Goal: Information Seeking & Learning: Learn about a topic

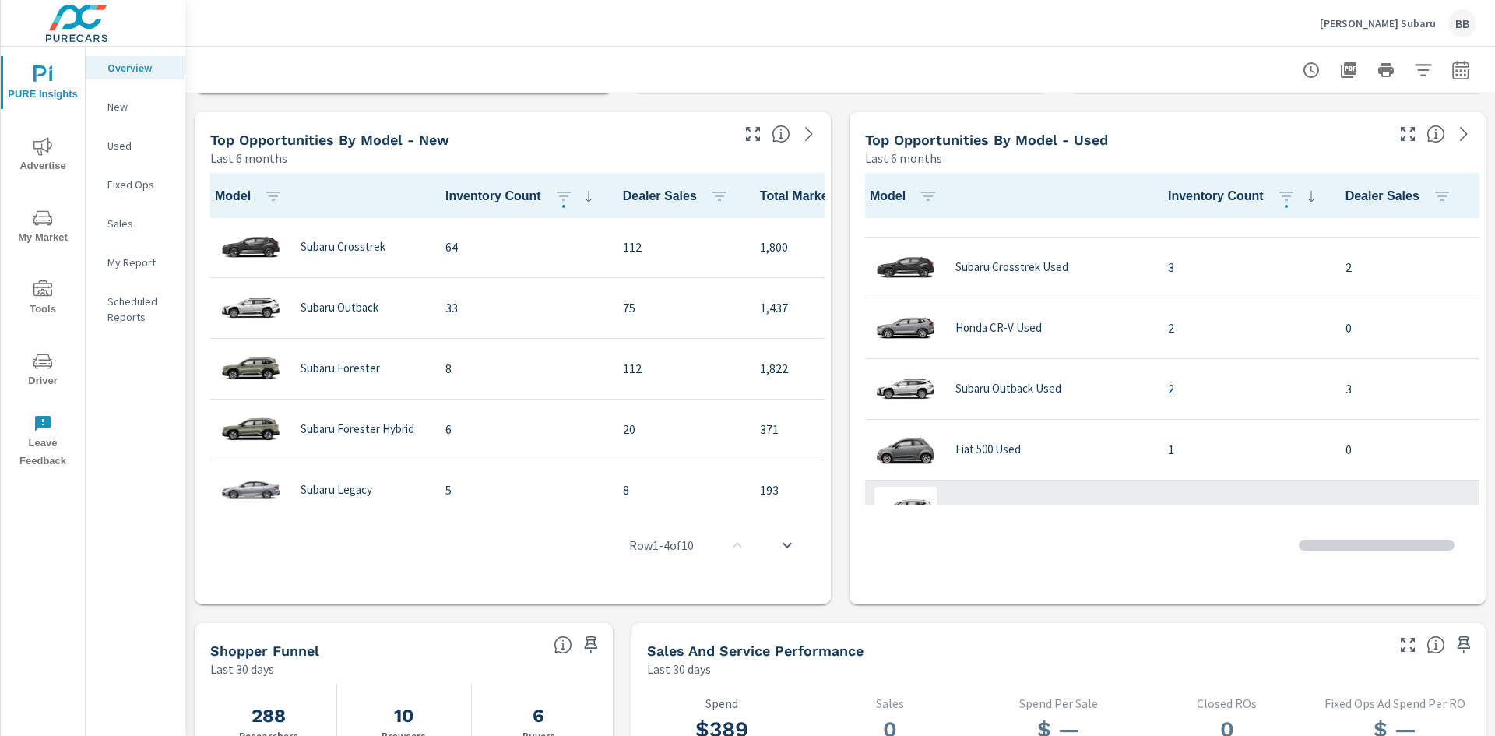
scroll to position [79, 0]
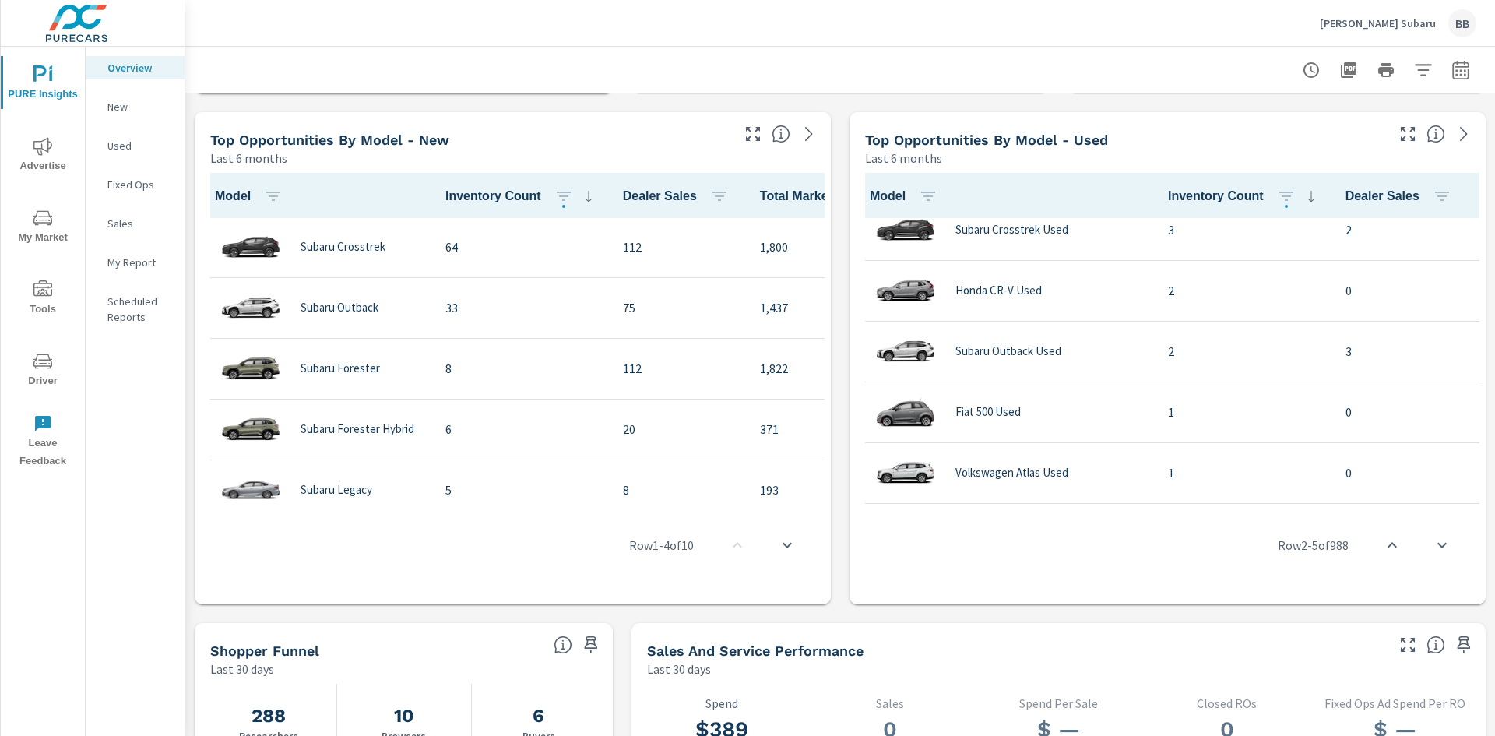
drag, startPoint x: 1020, startPoint y: 499, endPoint x: 1256, endPoint y: 503, distance: 235.3
click at [1266, 503] on div "Row 2 - 5 of 988" at bounding box center [1168, 544] width 624 height 93
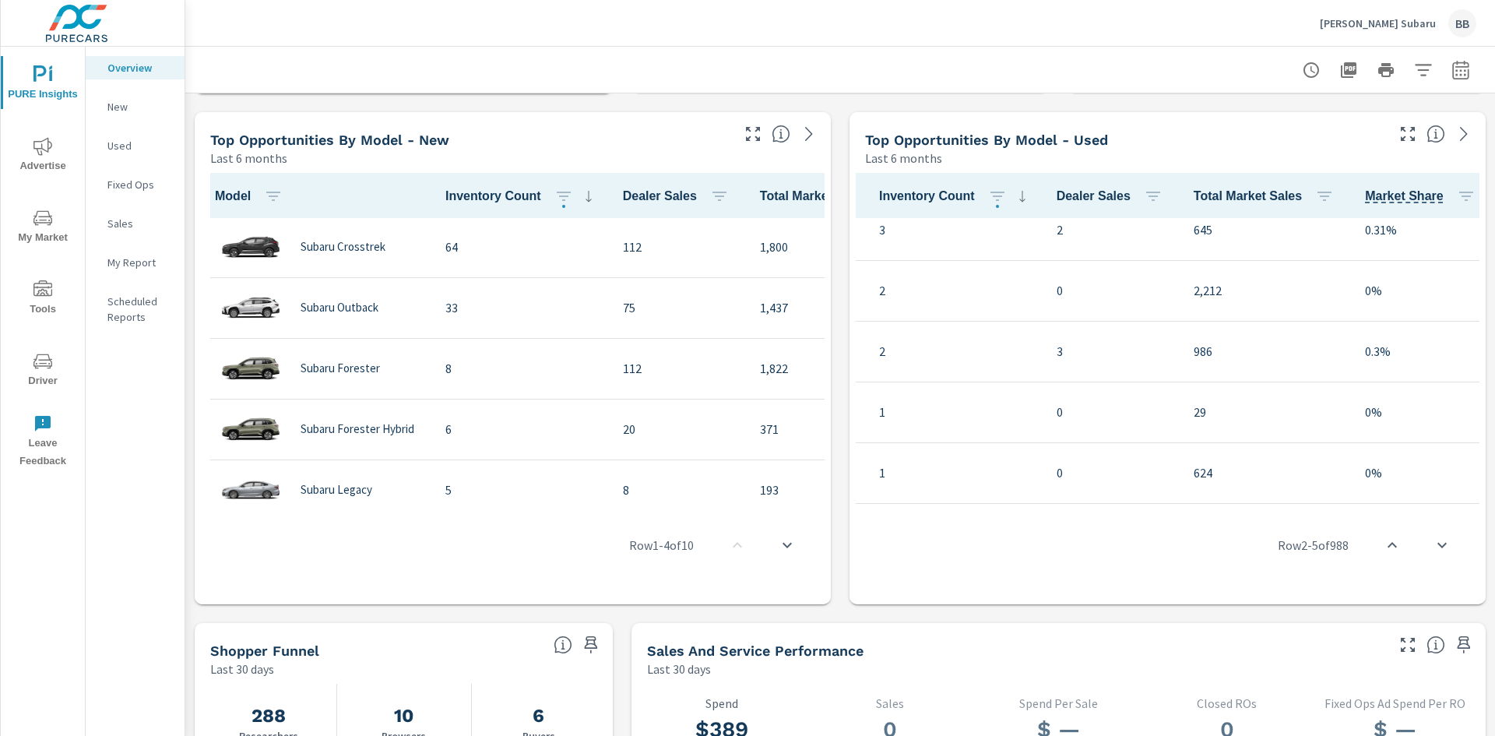
drag, startPoint x: 1265, startPoint y: 500, endPoint x: 1122, endPoint y: 495, distance: 142.6
click at [1136, 497] on div "Model Inventory Count Dealer Sales Total Market Sales Market Share Subaru Fores…" at bounding box center [1168, 385] width 624 height 425
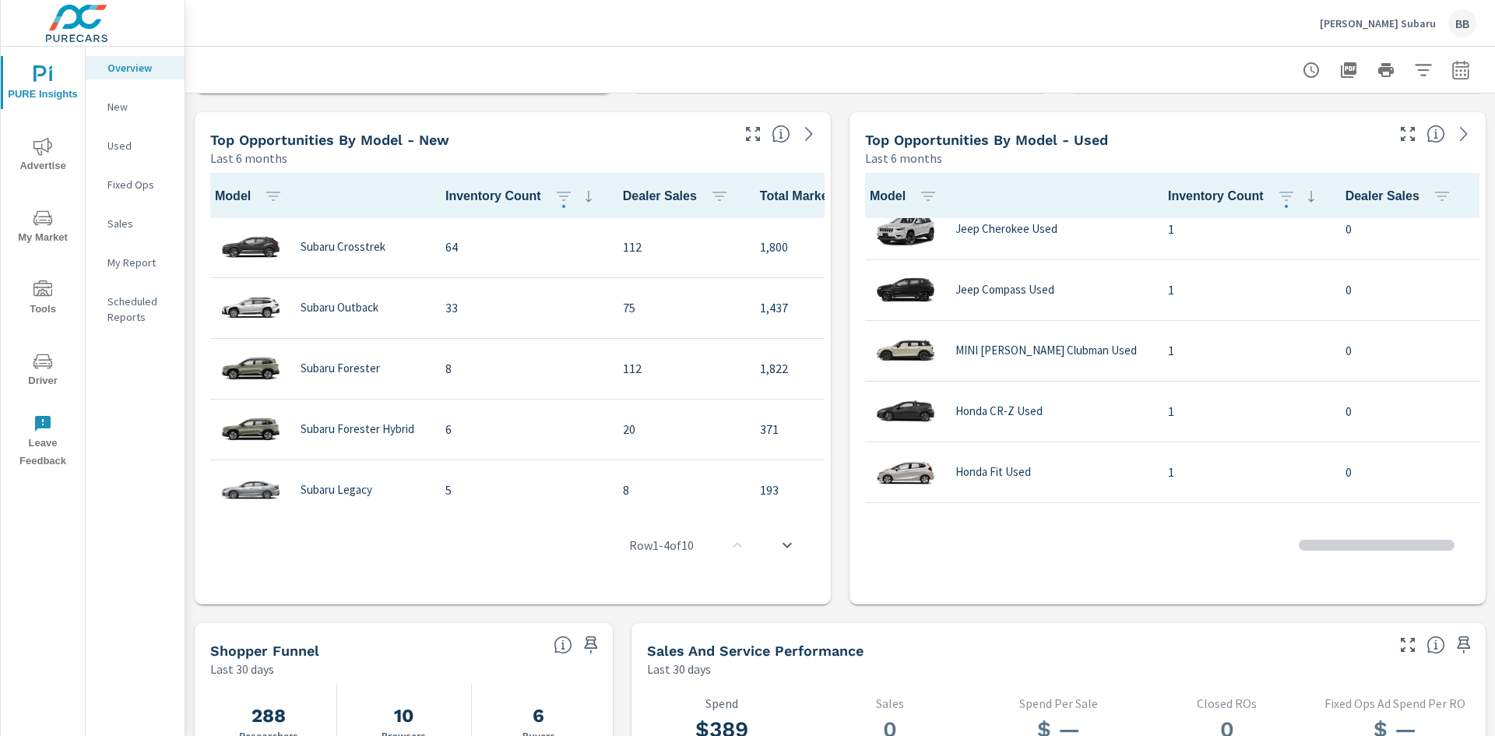
scroll to position [390, 0]
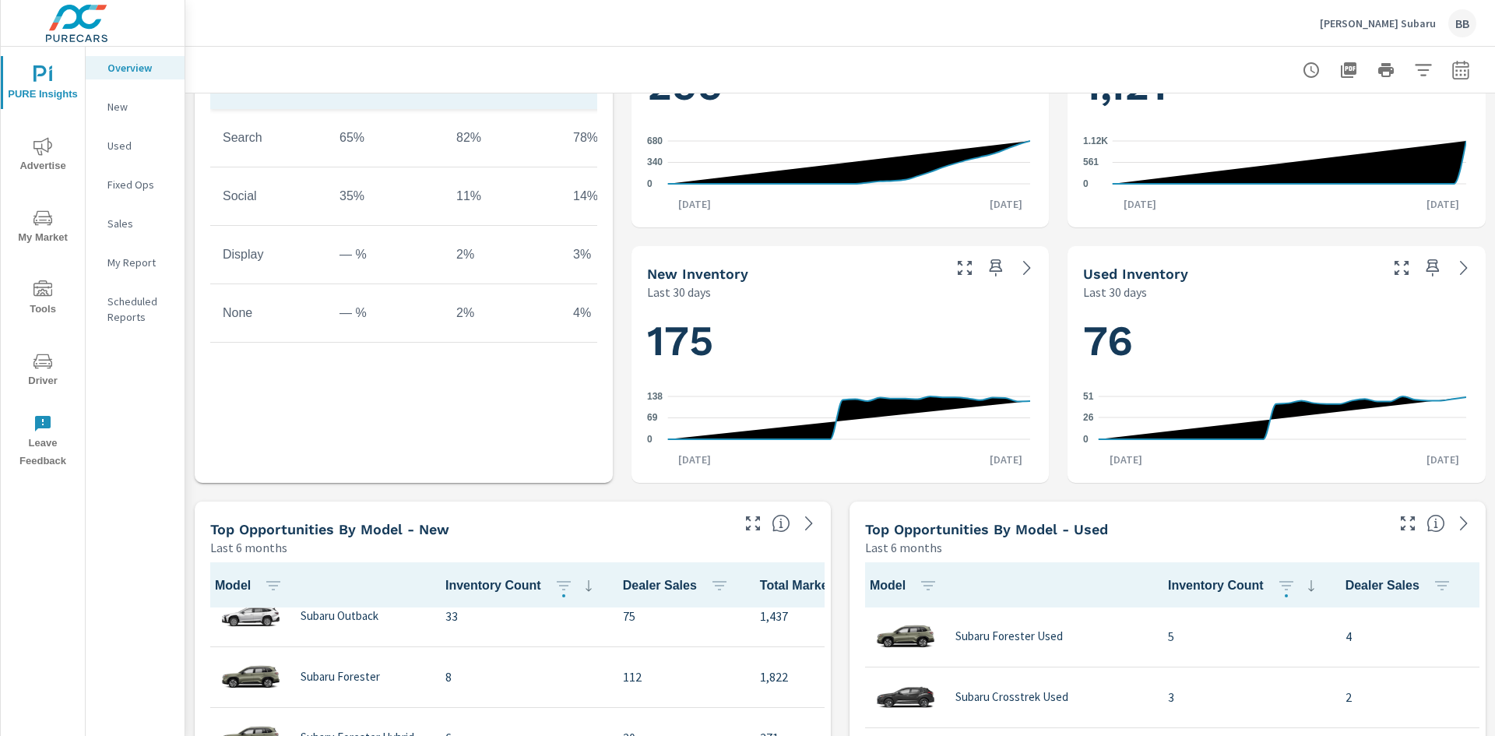
scroll to position [234, 0]
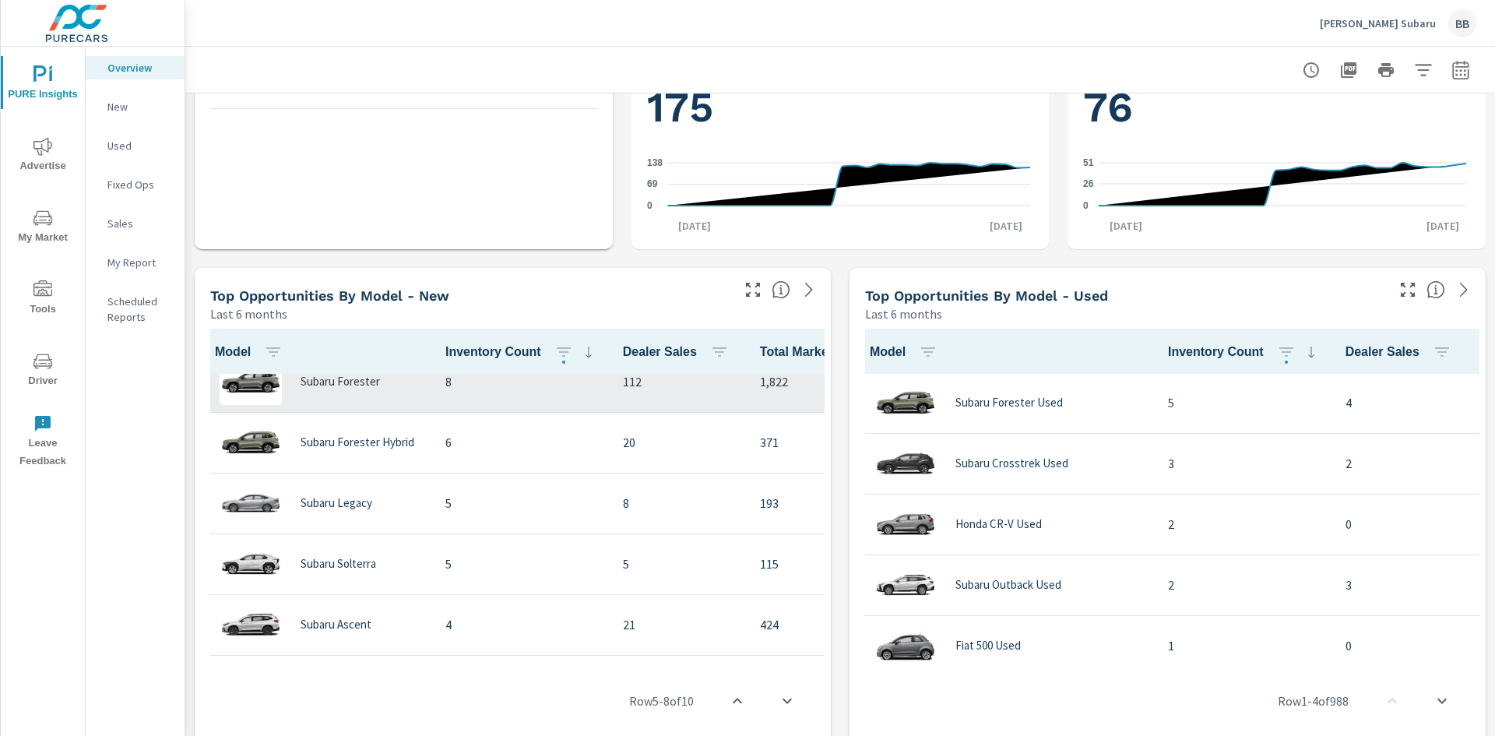
scroll to position [1, 0]
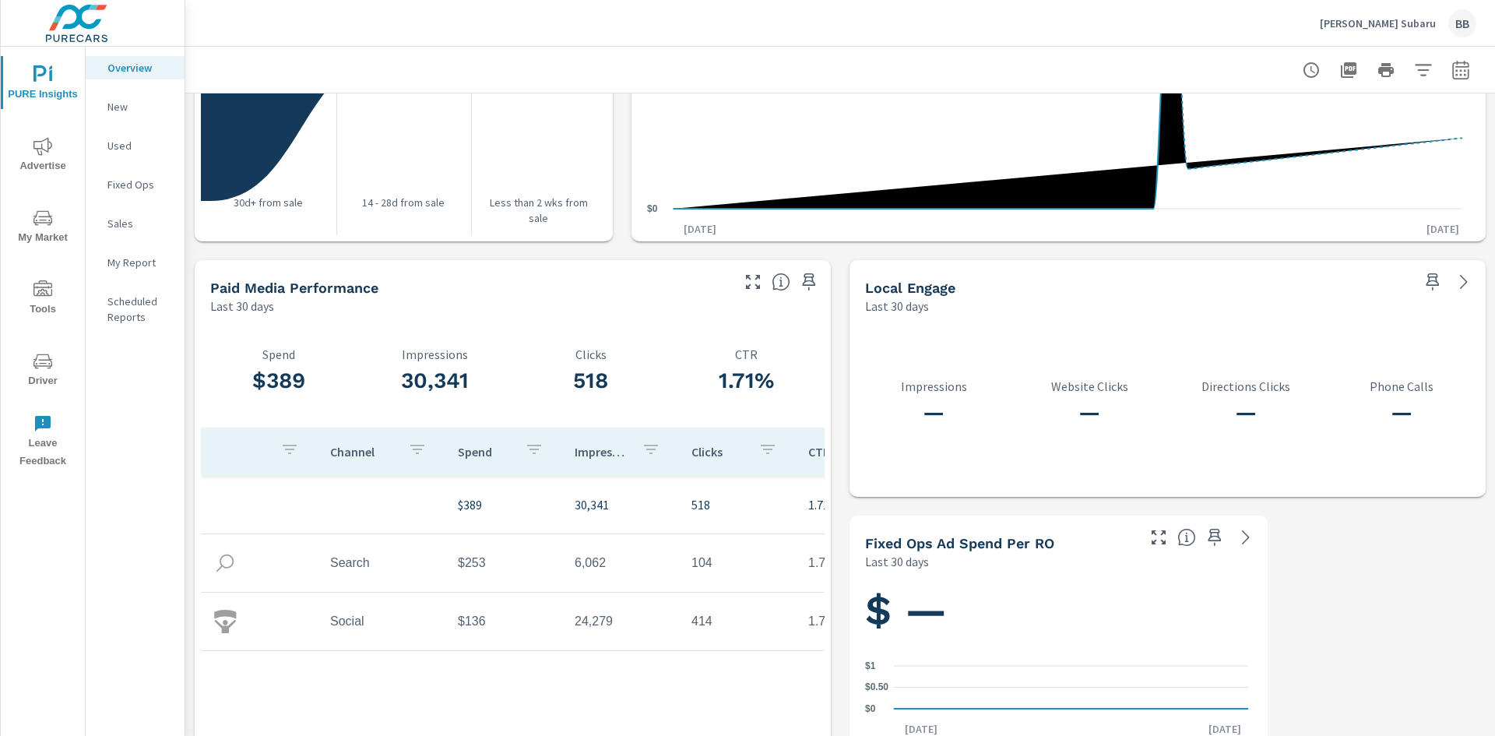
scroll to position [1912, 0]
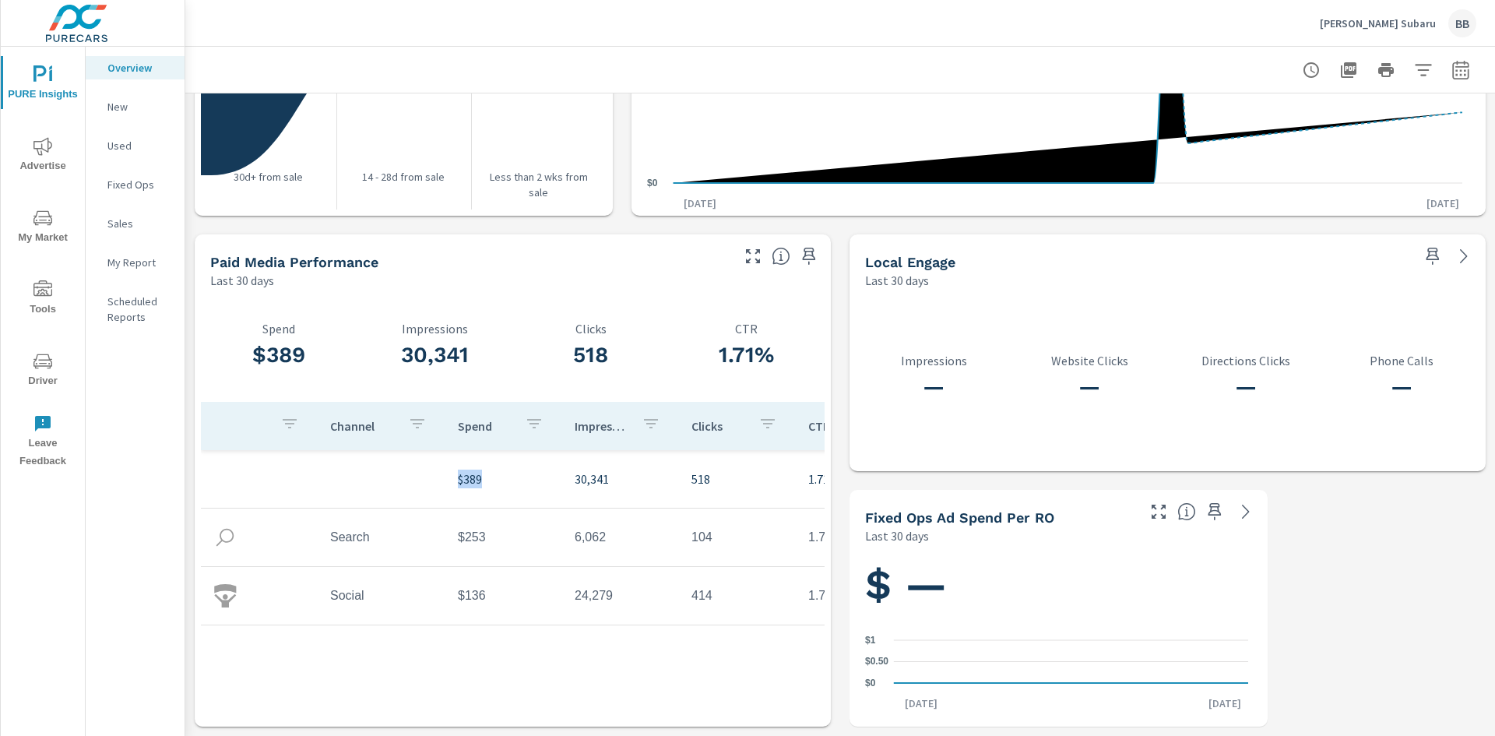
drag, startPoint x: 407, startPoint y: 702, endPoint x: 499, endPoint y: 699, distance: 92.0
click at [499, 699] on div "Channel Spend Impressions Clicks CTR $389 30,341 518 1.71% Search $253 6,062 10…" at bounding box center [513, 561] width 624 height 319
click at [496, 667] on div "Channel Spend Impressions Clicks CTR $389 30,341 518 1.71% Search $253 6,062 10…" at bounding box center [513, 550] width 624 height 296
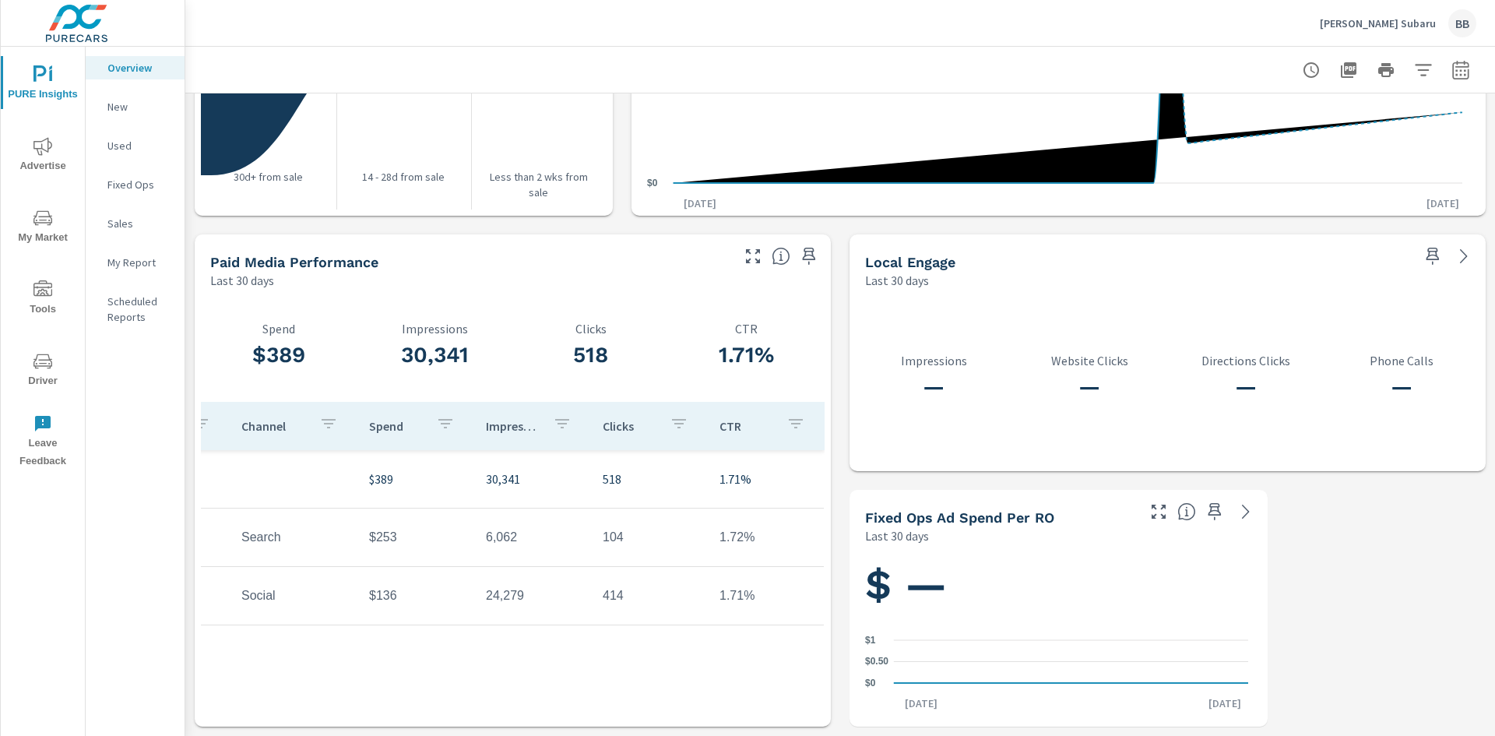
scroll to position [0, 0]
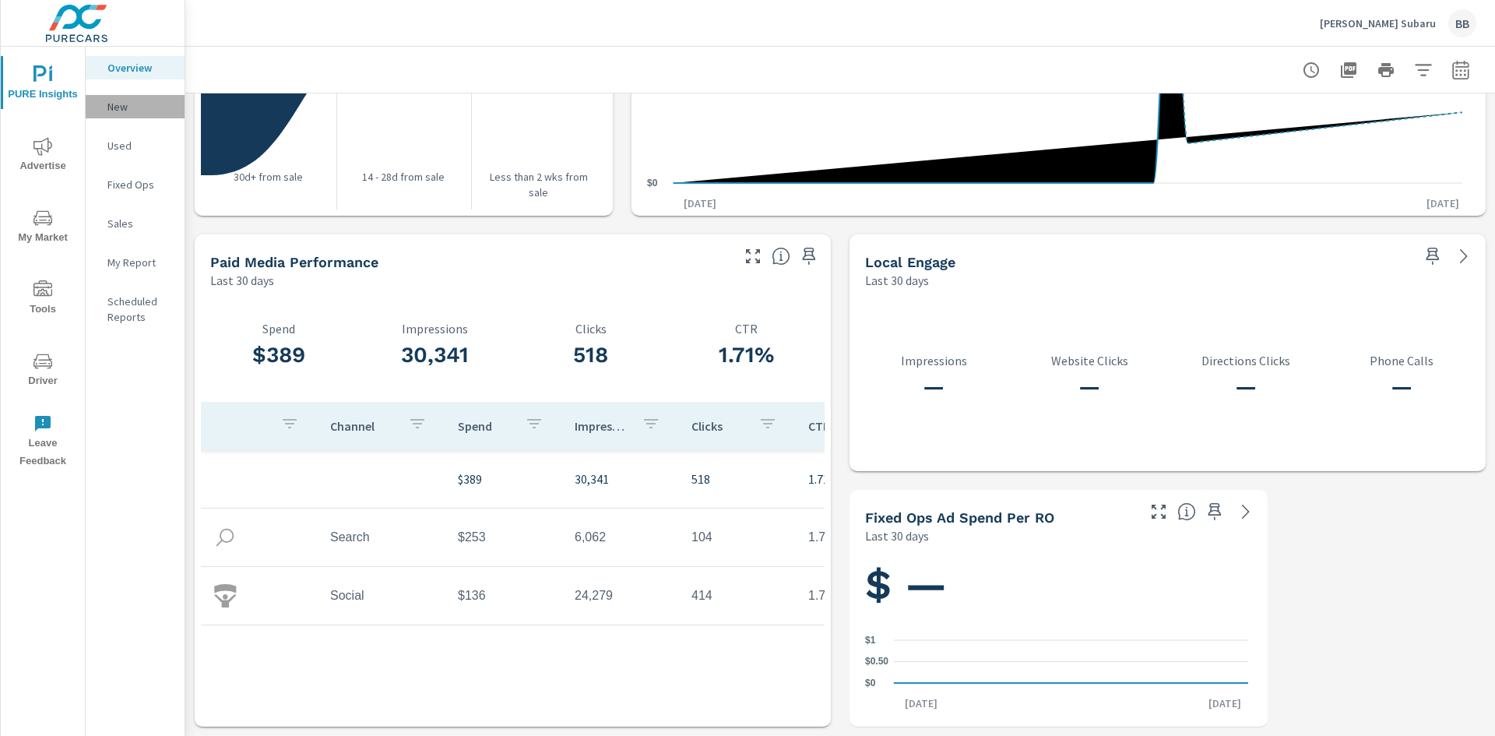
click at [139, 111] on p "New" at bounding box center [139, 107] width 65 height 16
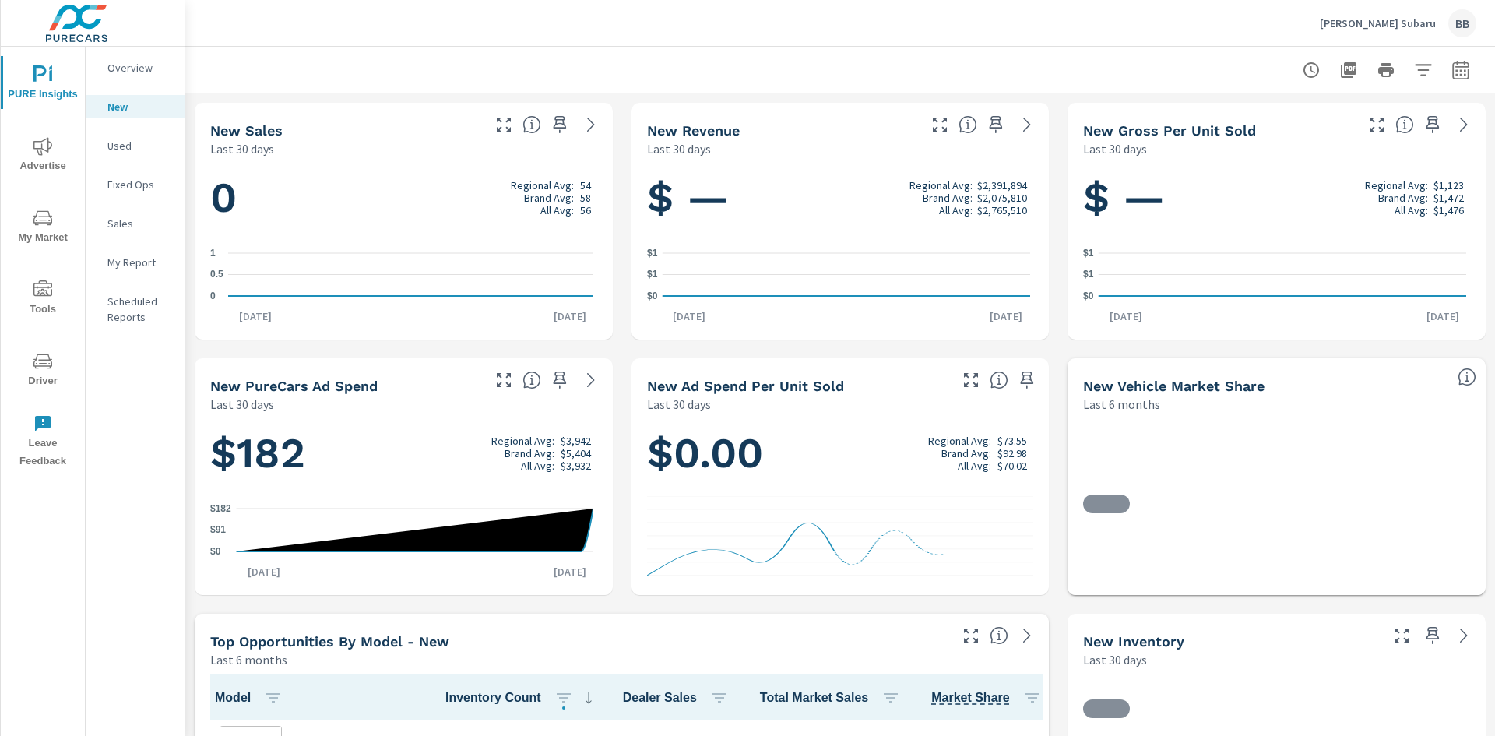
scroll to position [1, 0]
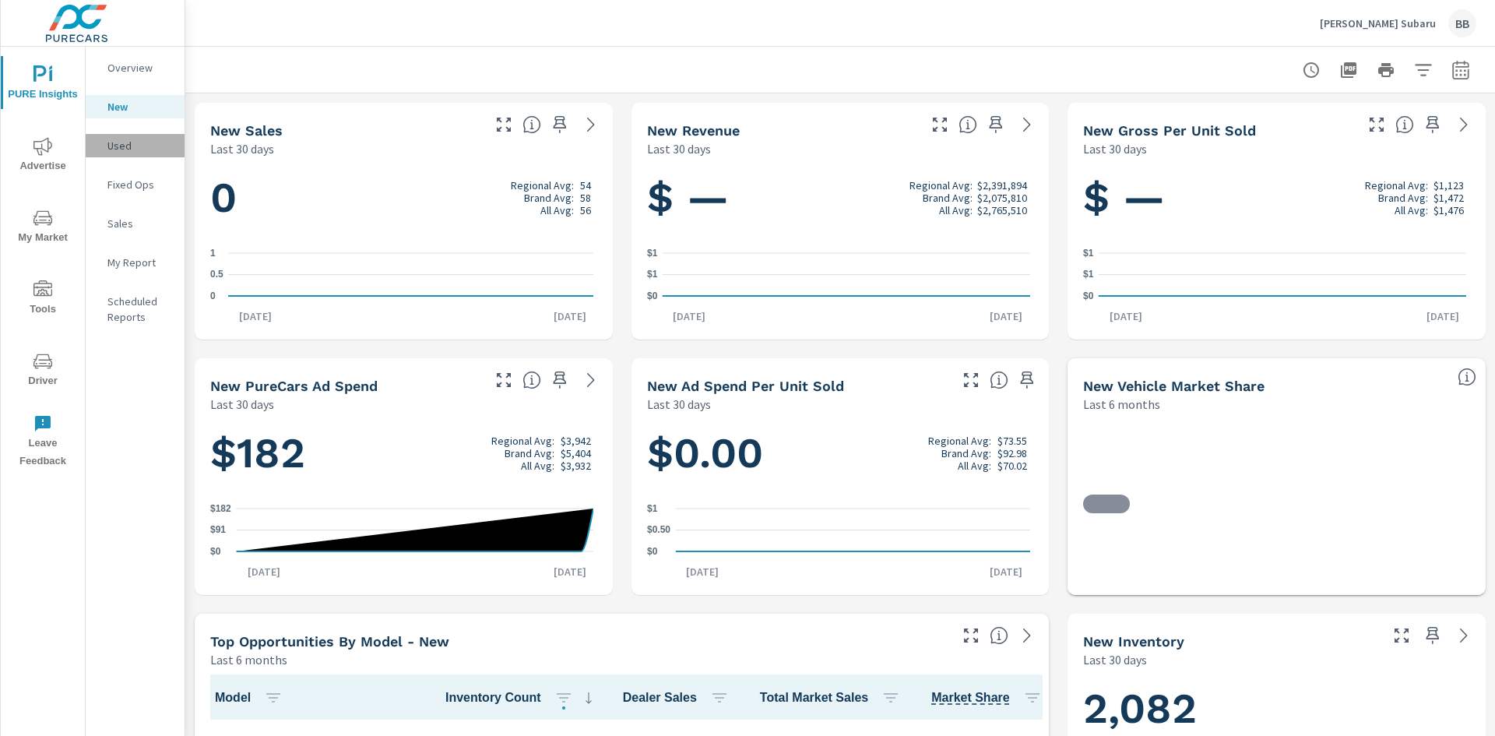
click at [98, 138] on div "Used" at bounding box center [135, 145] width 99 height 23
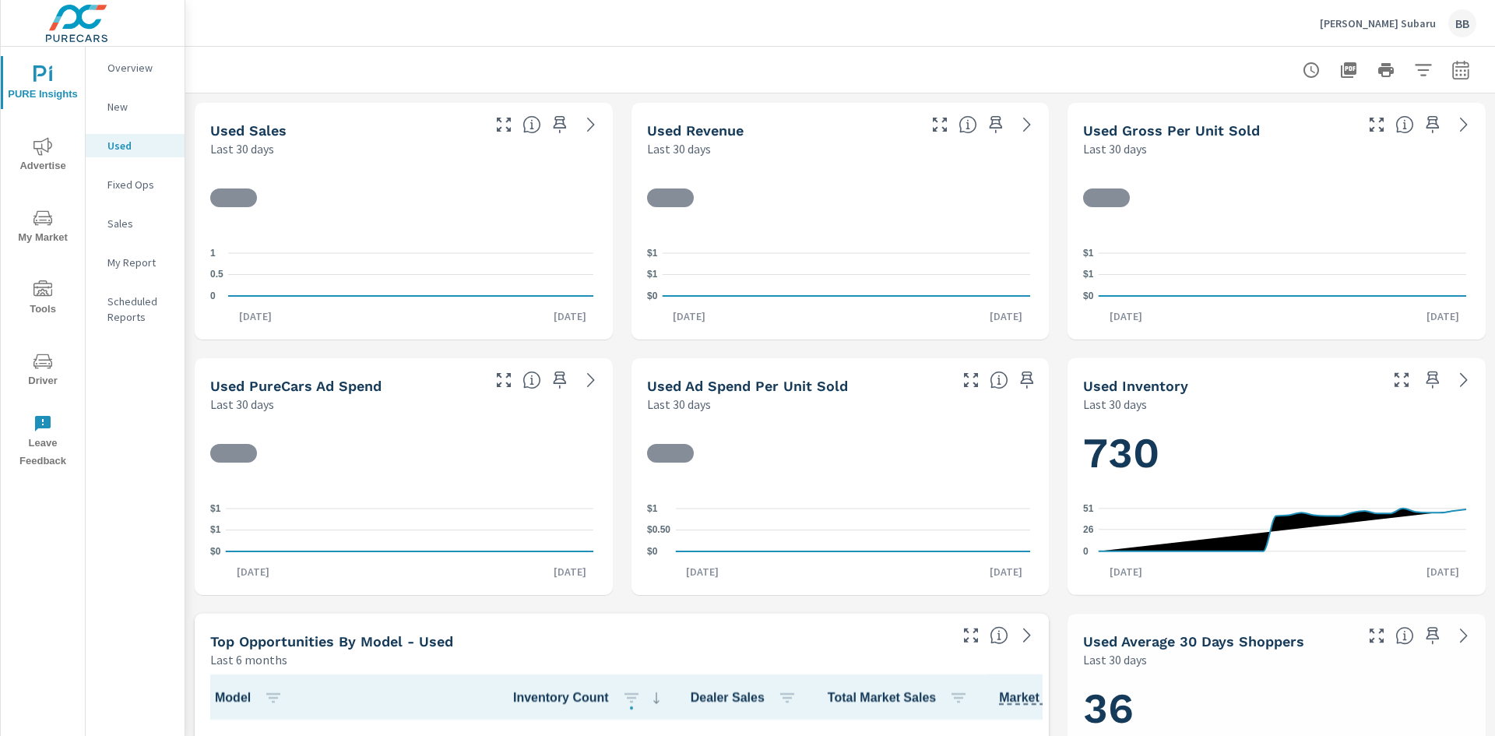
scroll to position [1, 0]
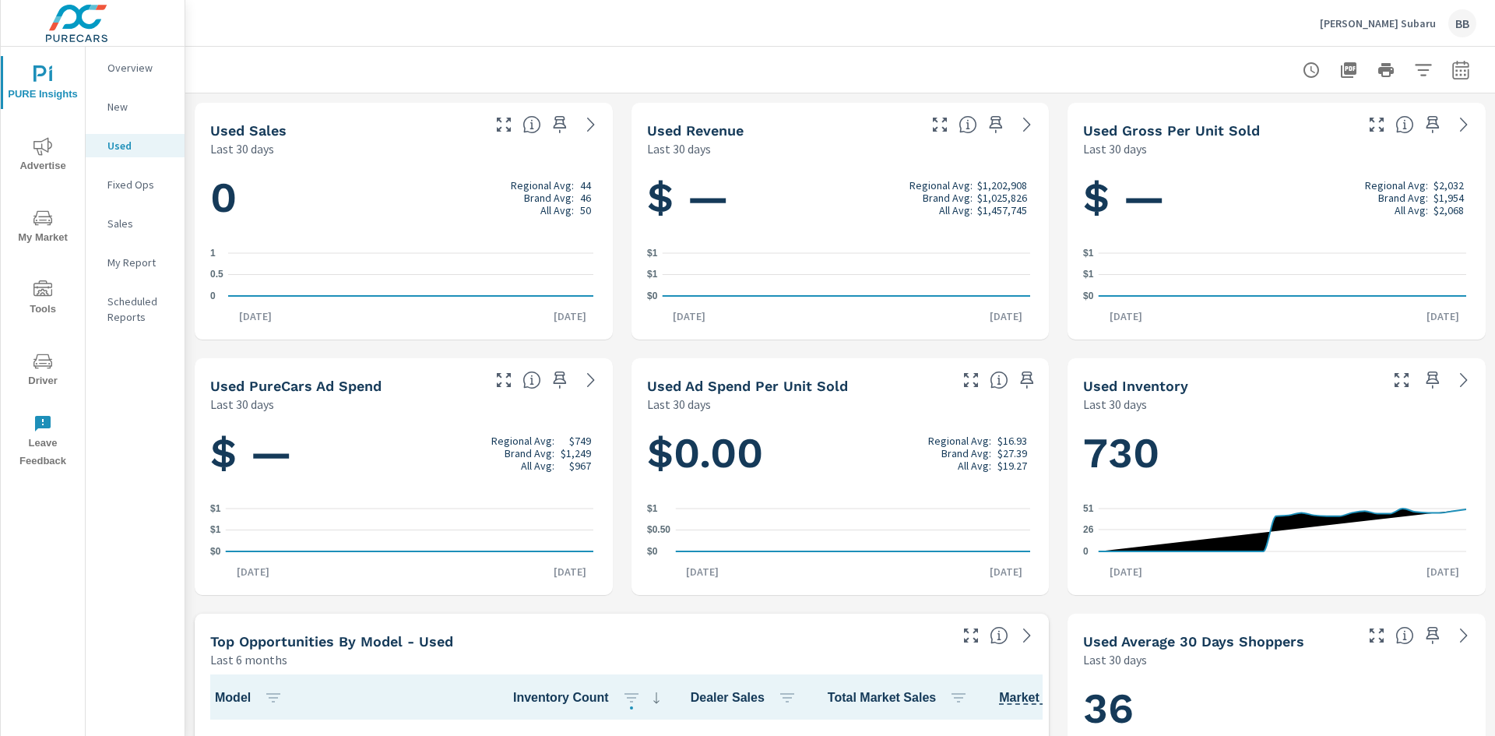
click at [131, 192] on p "Fixed Ops" at bounding box center [139, 185] width 65 height 16
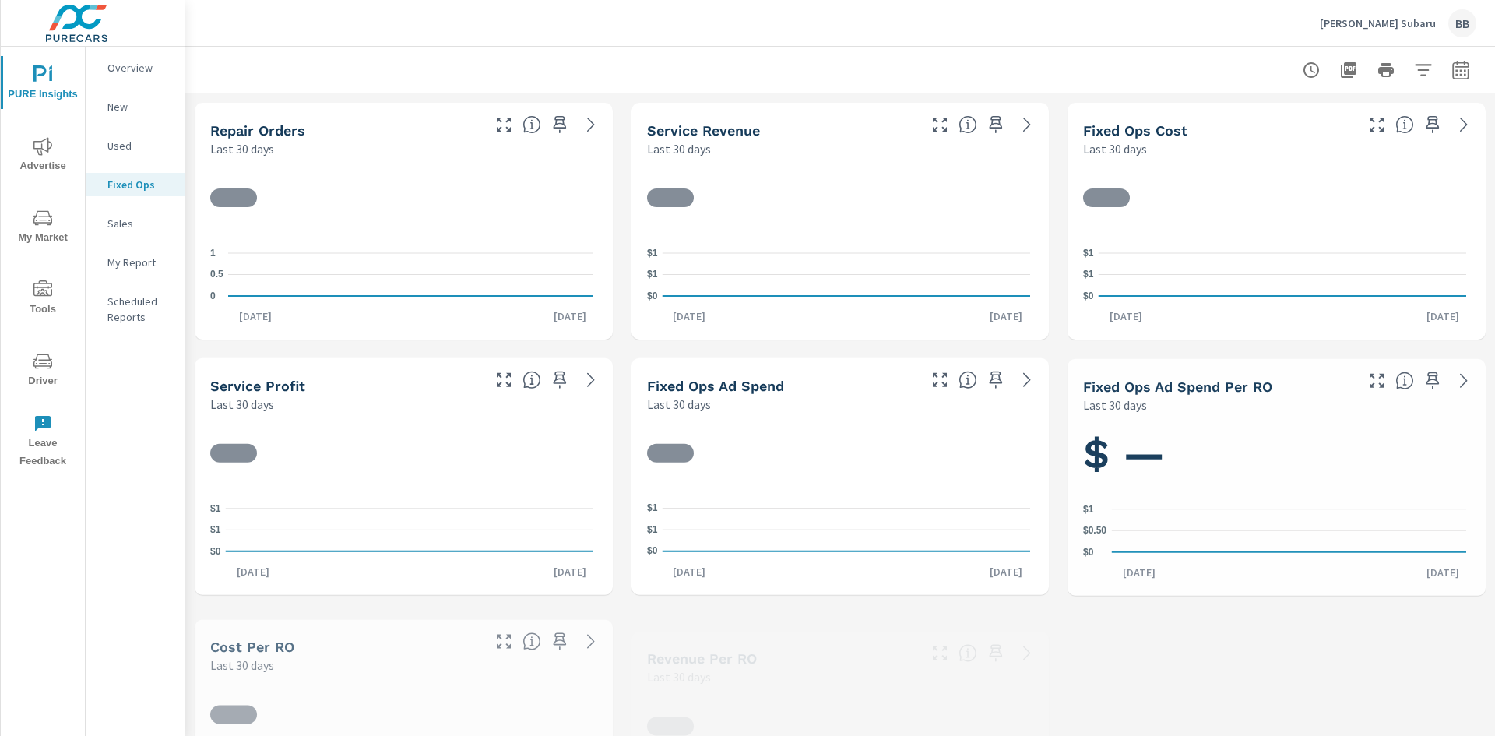
click at [150, 233] on div "Sales" at bounding box center [135, 223] width 99 height 23
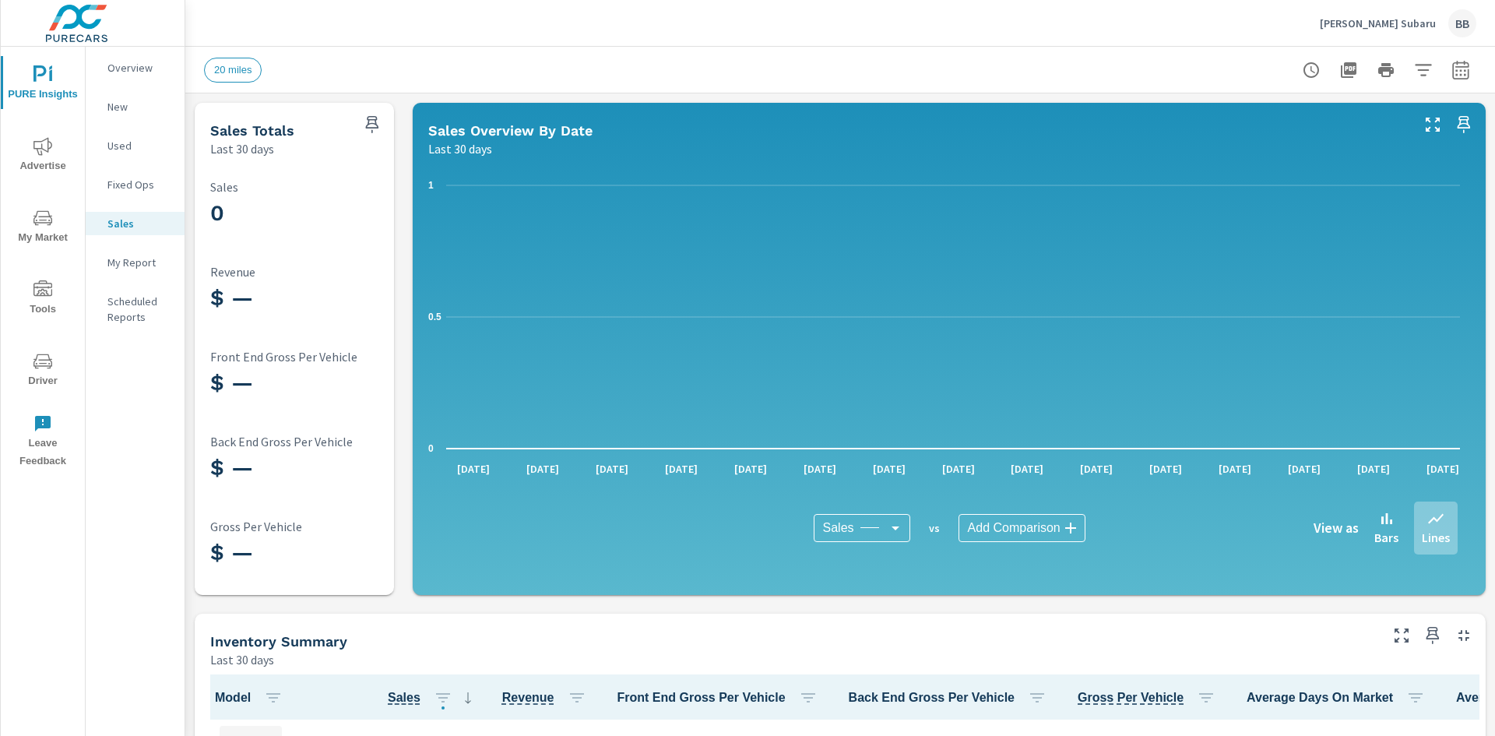
click at [150, 266] on p "My Report" at bounding box center [139, 263] width 65 height 16
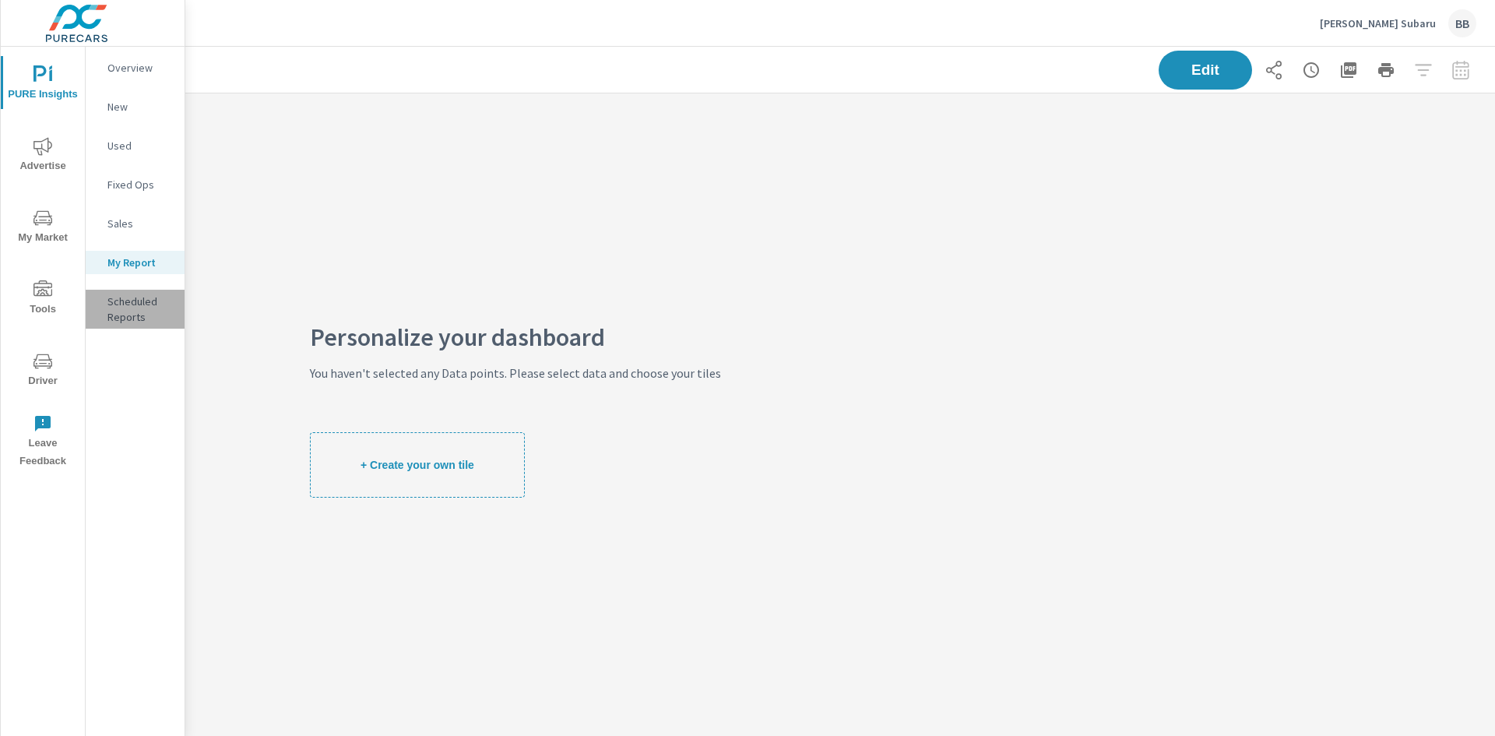
click at [154, 308] on p "Scheduled Reports" at bounding box center [139, 309] width 65 height 31
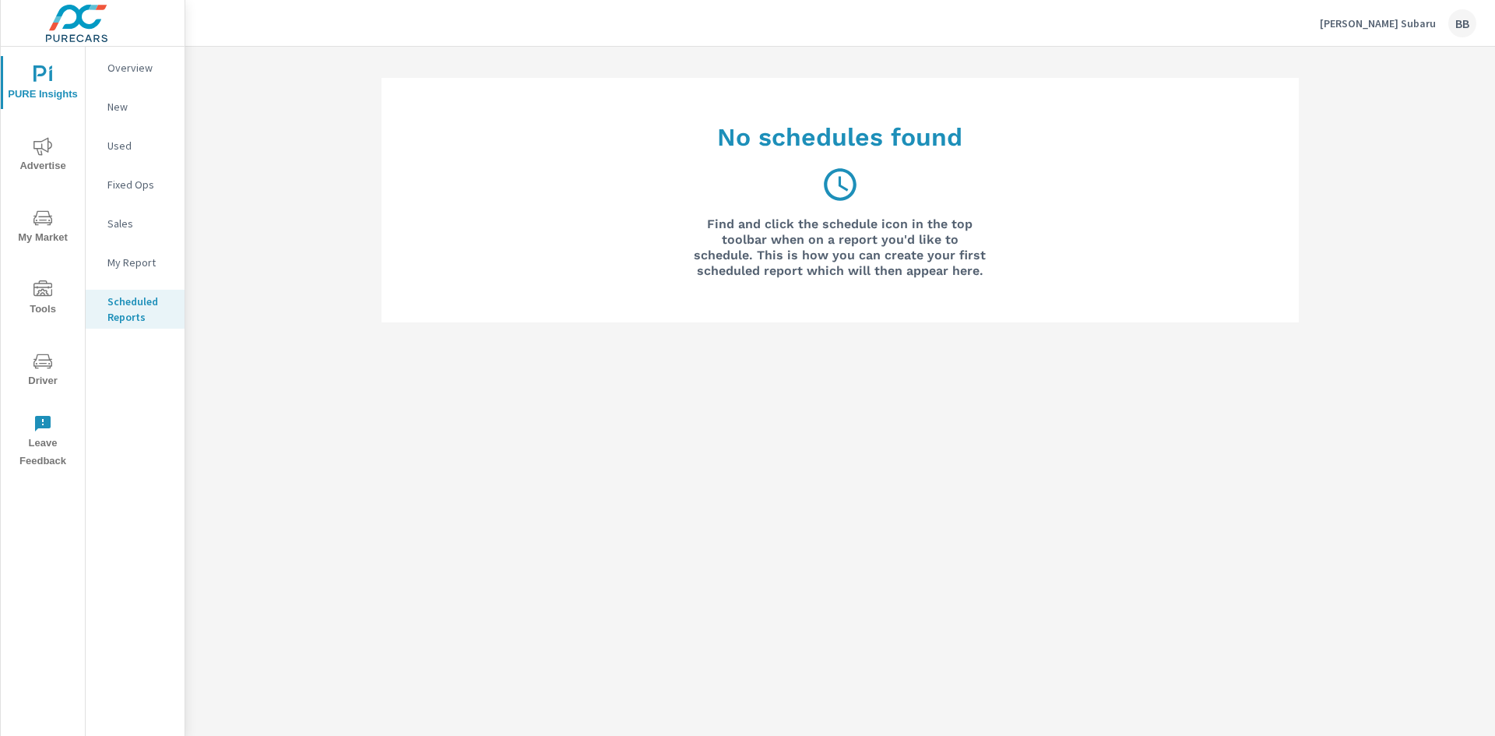
click at [125, 266] on p "My Report" at bounding box center [139, 263] width 65 height 16
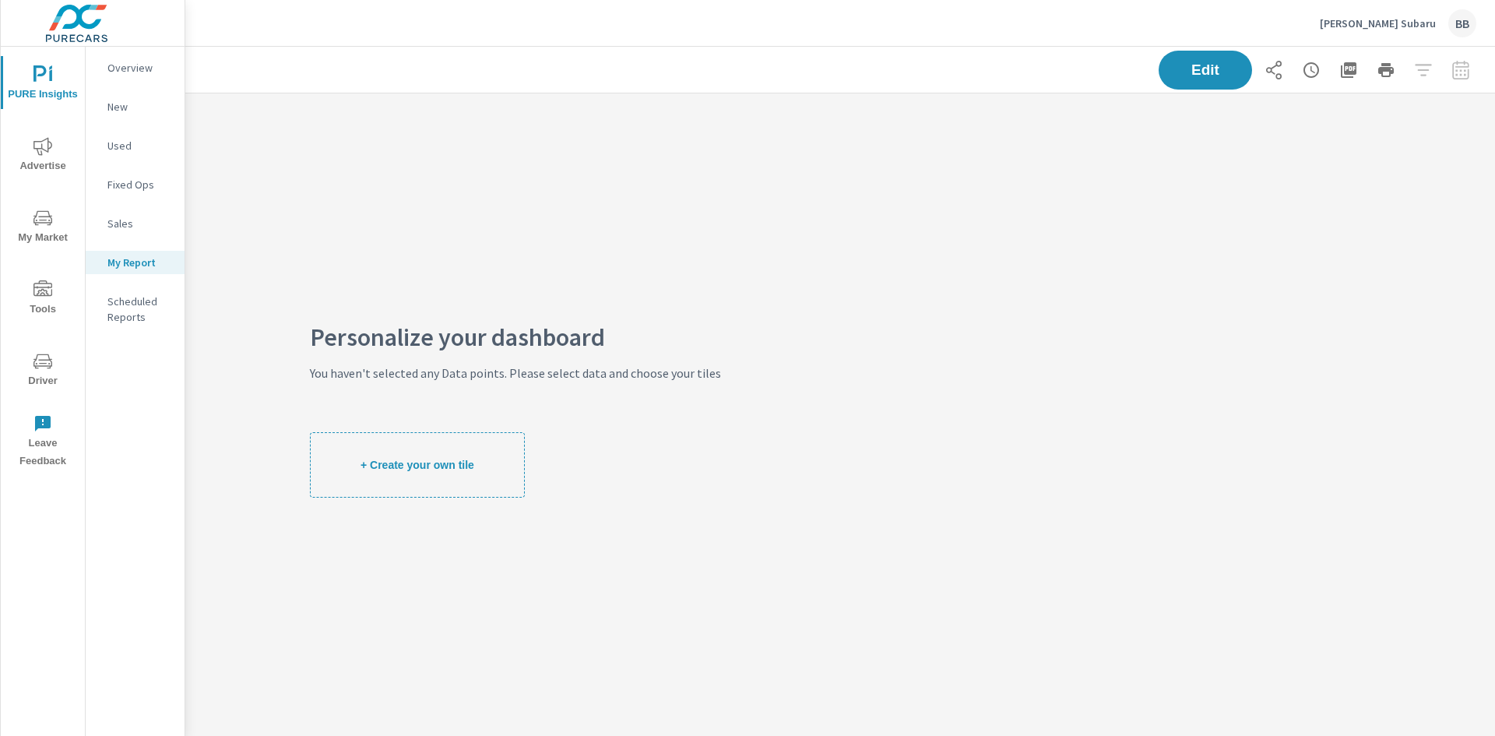
click at [126, 230] on p "Sales" at bounding box center [139, 224] width 65 height 16
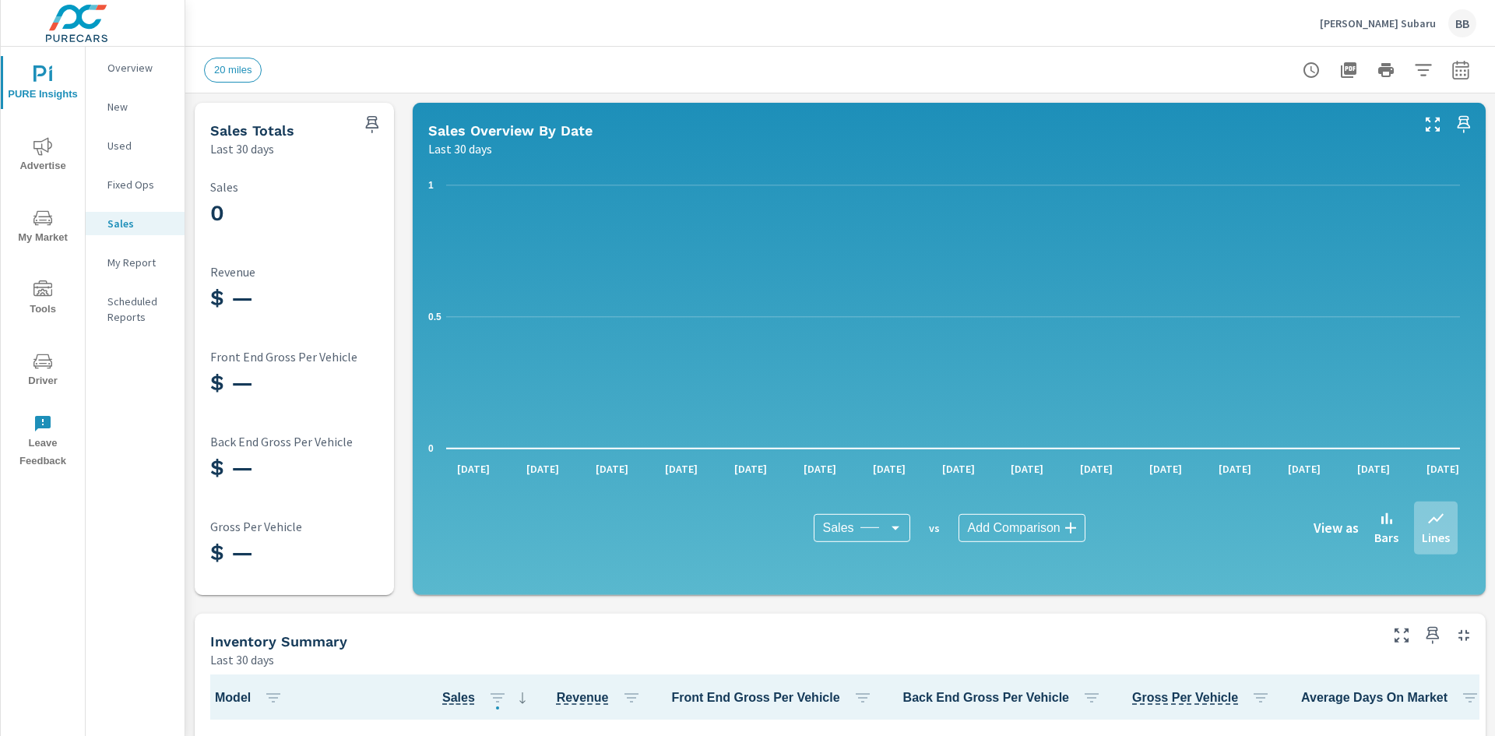
scroll to position [1, 0]
click at [42, 361] on icon "nav menu" at bounding box center [42, 361] width 19 height 19
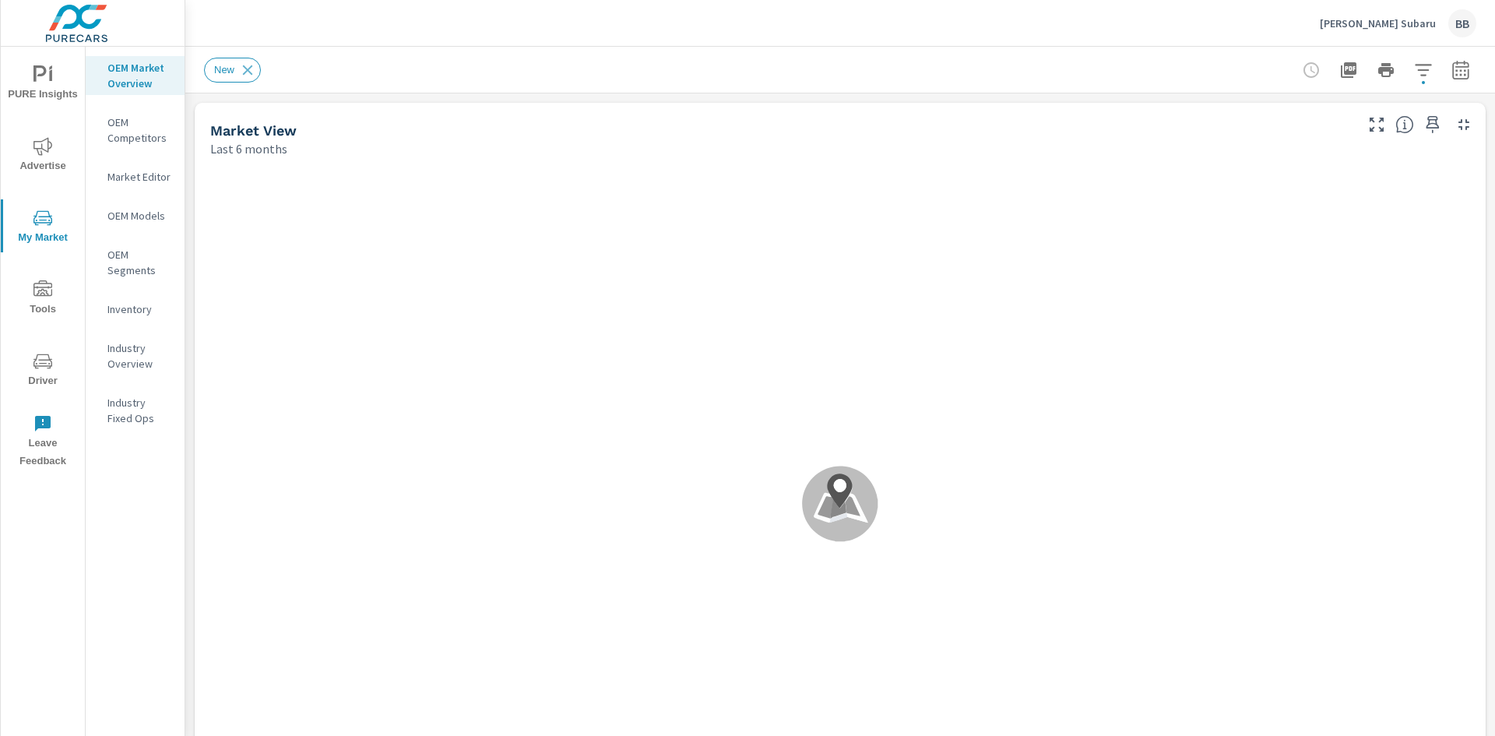
click at [162, 129] on p "OEM Competitors" at bounding box center [139, 129] width 65 height 31
click at [115, 183] on p "Market Editor" at bounding box center [139, 177] width 65 height 16
click at [832, 477] on icon at bounding box center [839, 491] width 25 height 35
click at [130, 123] on p "OEM Competitors" at bounding box center [139, 129] width 65 height 31
click at [138, 166] on div "Market Editor" at bounding box center [135, 176] width 99 height 23
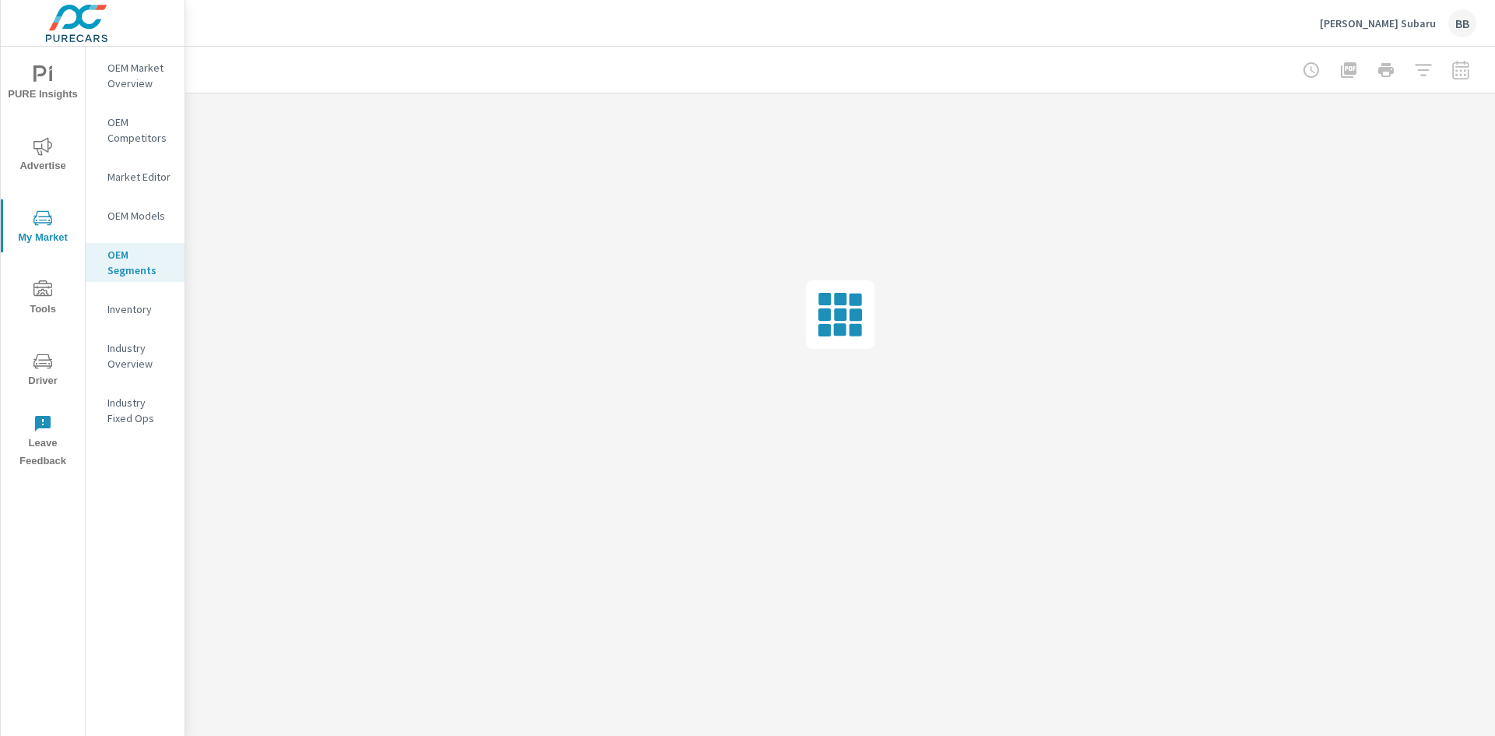
click at [146, 210] on p "OEM Models" at bounding box center [139, 216] width 65 height 16
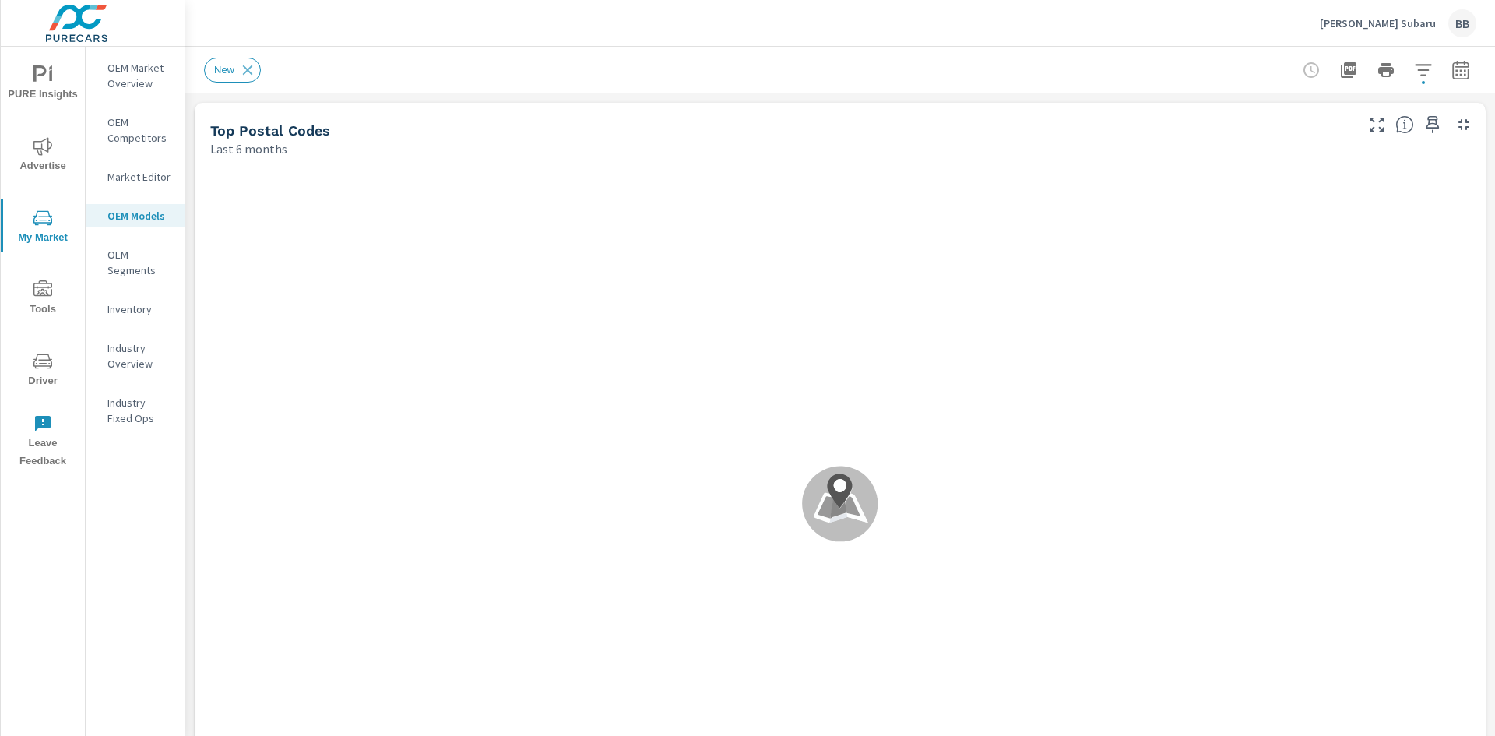
scroll to position [1, 0]
click at [123, 328] on nav "OEM Market Overview OEM Competitors Market Editor OEM Models OEM Segments Inven…" at bounding box center [135, 249] width 99 height 405
click at [125, 308] on p "Inventory" at bounding box center [139, 309] width 65 height 16
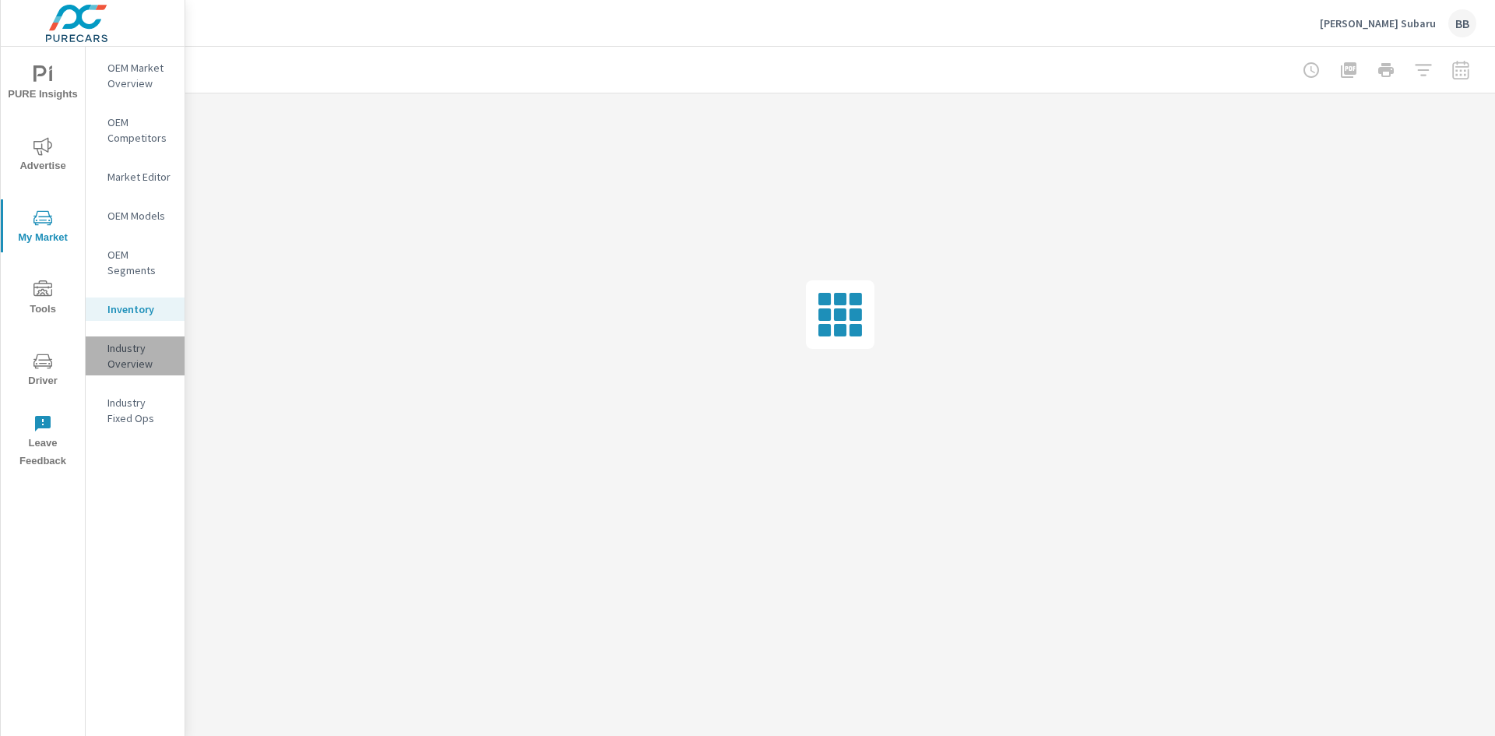
click at [128, 342] on p "Industry Overview" at bounding box center [139, 355] width 65 height 31
click at [136, 397] on p "Industry Fixed Ops" at bounding box center [139, 410] width 65 height 31
click at [132, 360] on p "Industry Overview" at bounding box center [139, 355] width 65 height 31
click at [102, 301] on div "Inventory" at bounding box center [135, 309] width 99 height 23
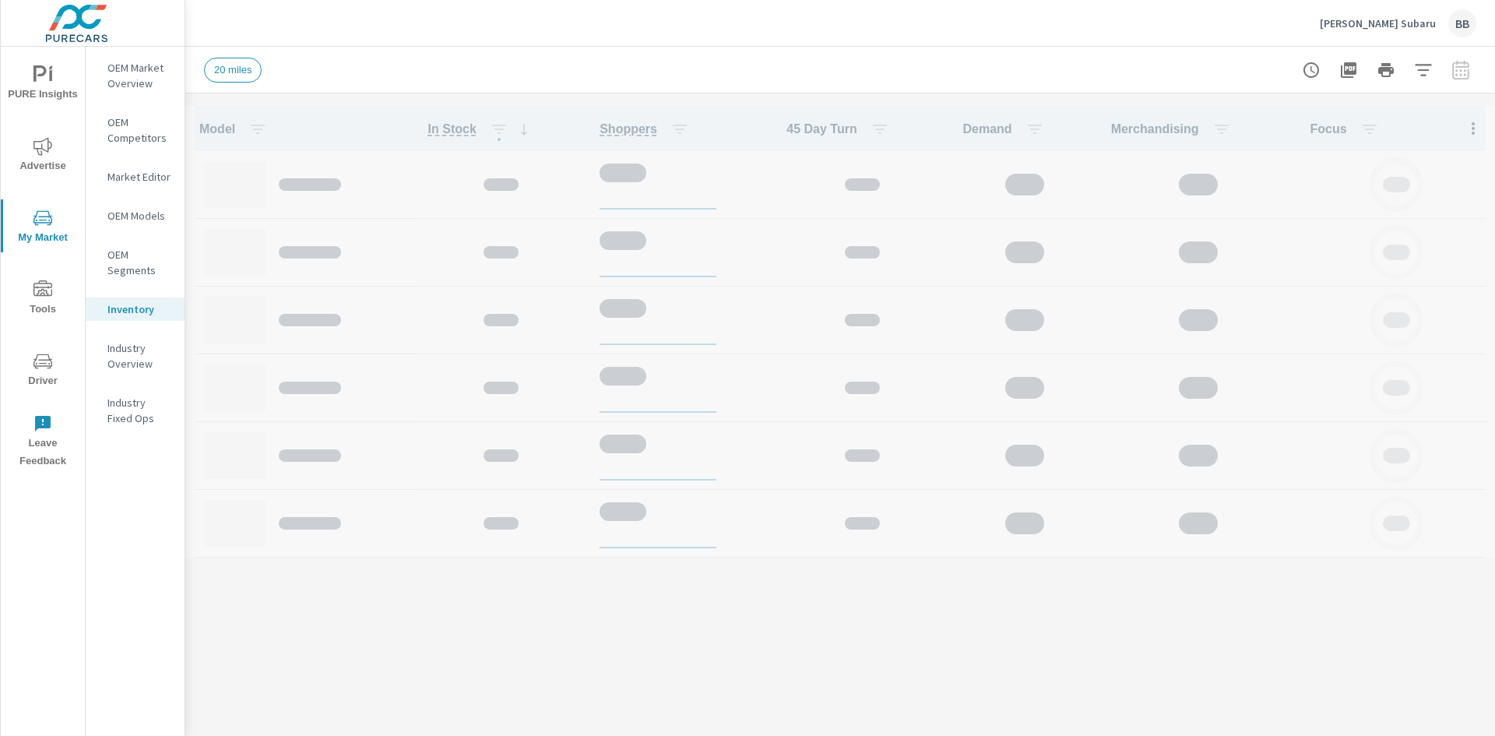
click at [110, 247] on p "OEM Segments" at bounding box center [139, 262] width 65 height 31
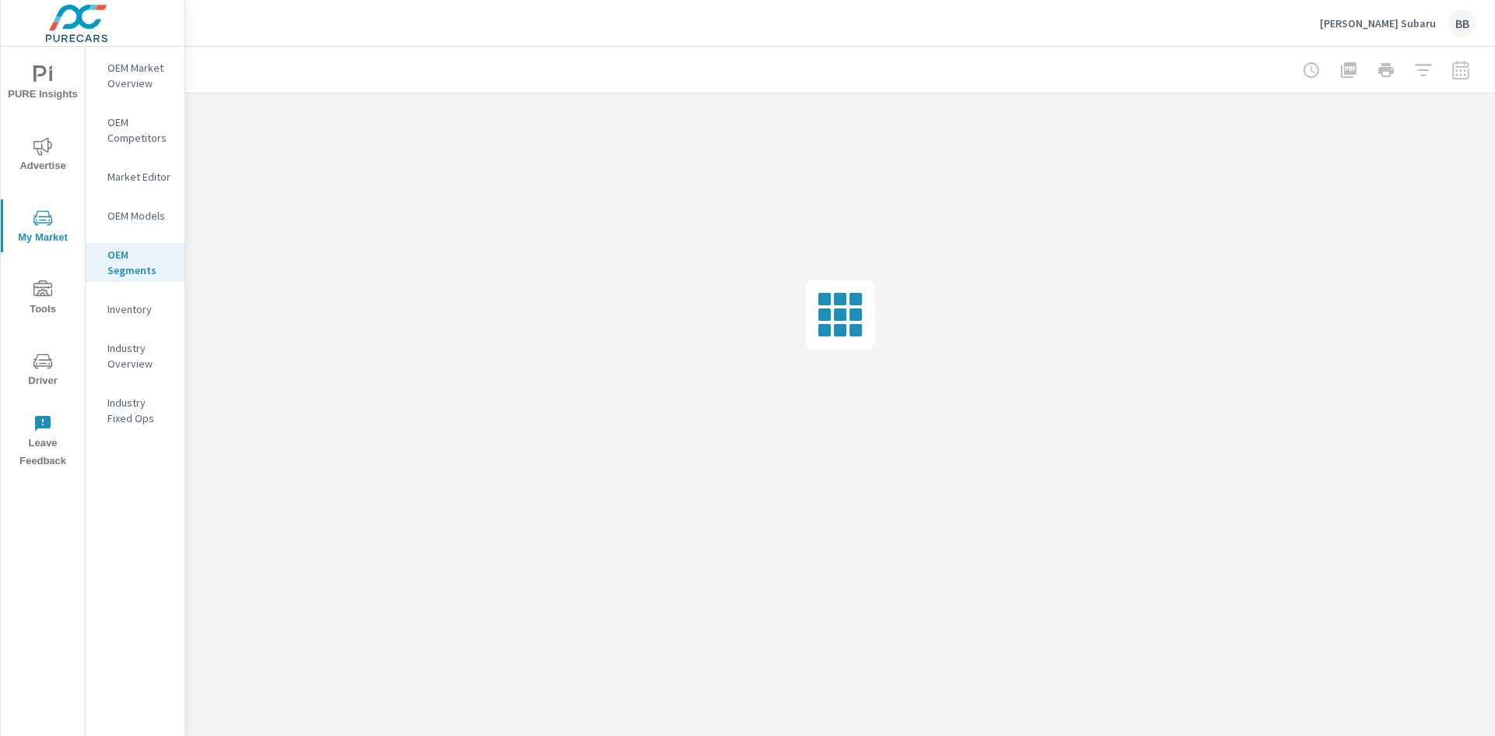
click at [131, 302] on p "Inventory" at bounding box center [139, 309] width 65 height 16
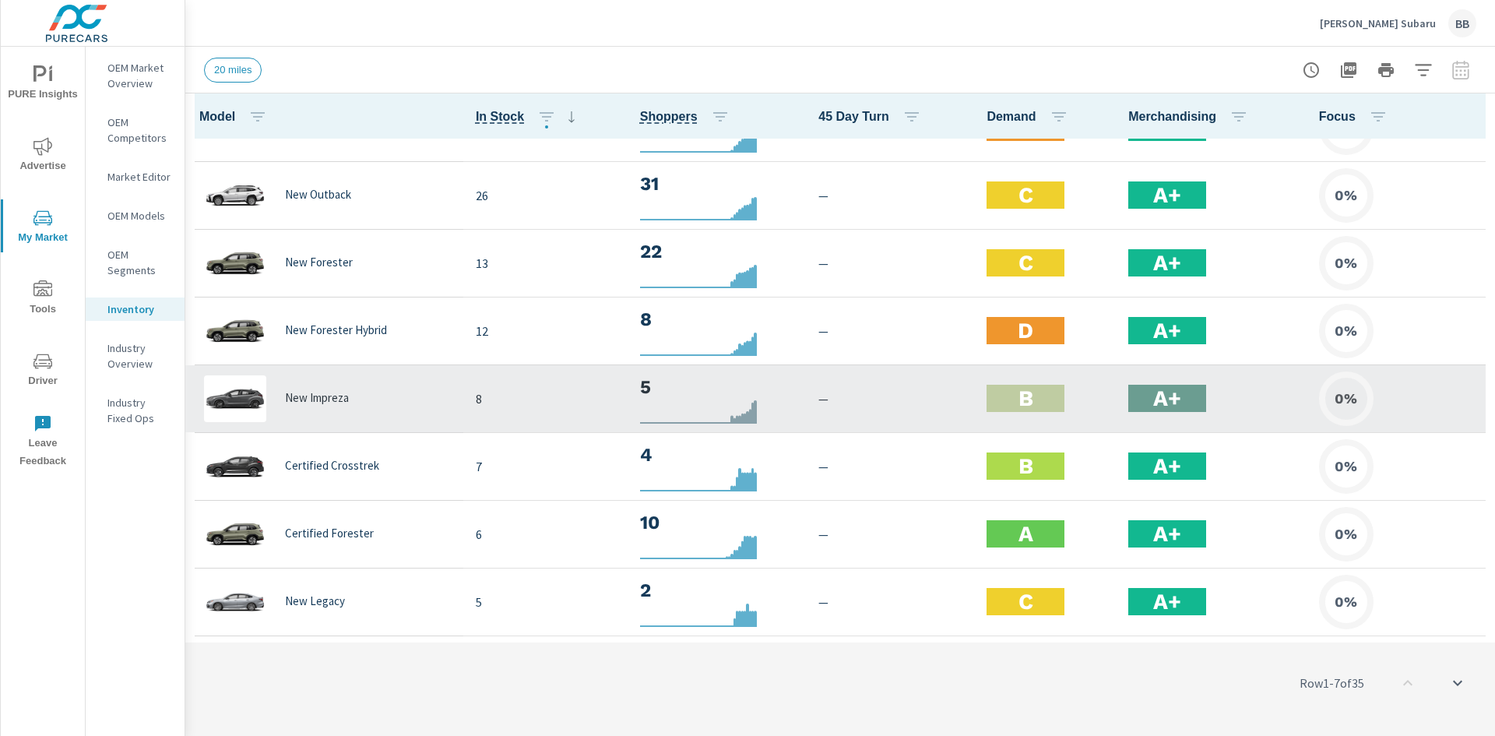
scroll to position [79, 0]
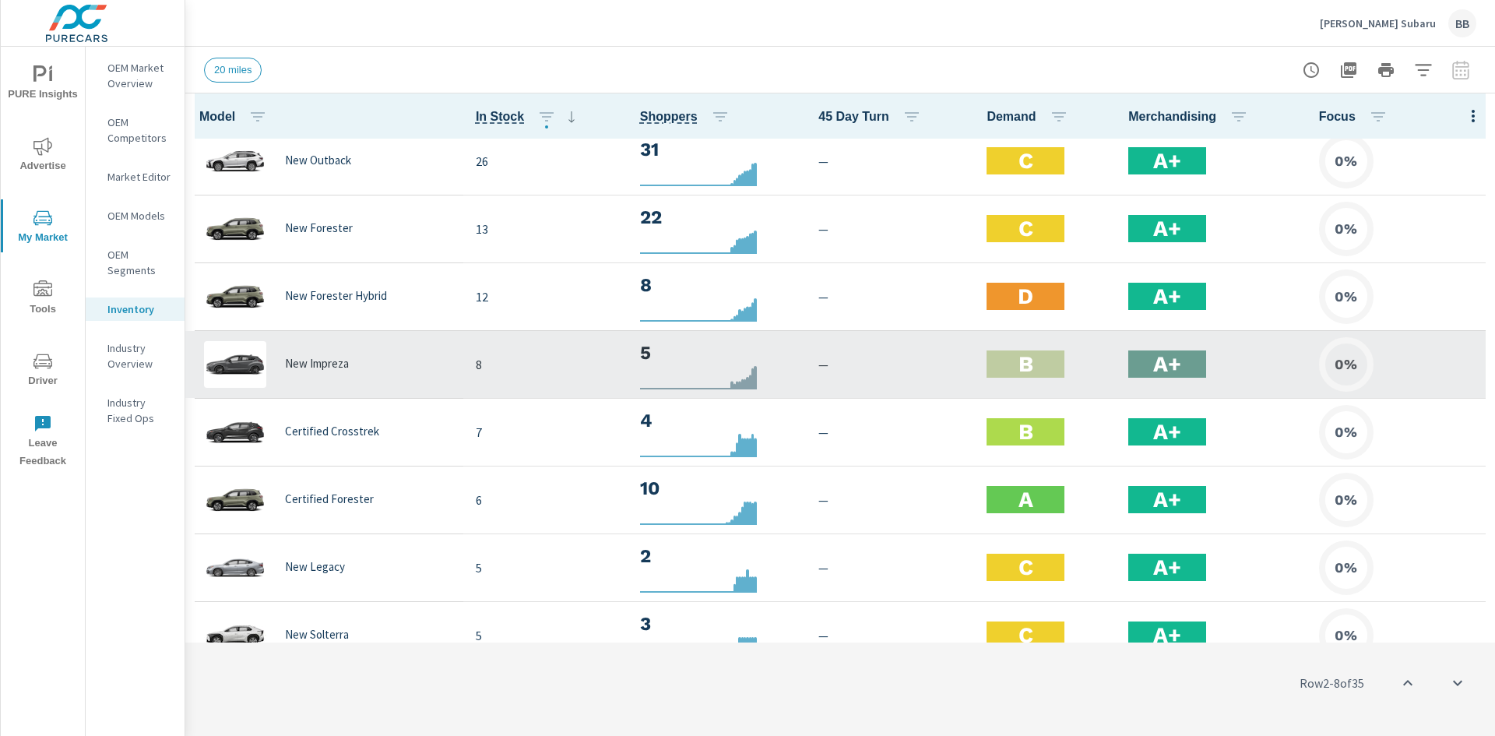
click at [1019, 351] on h2 "B" at bounding box center [1026, 364] width 15 height 27
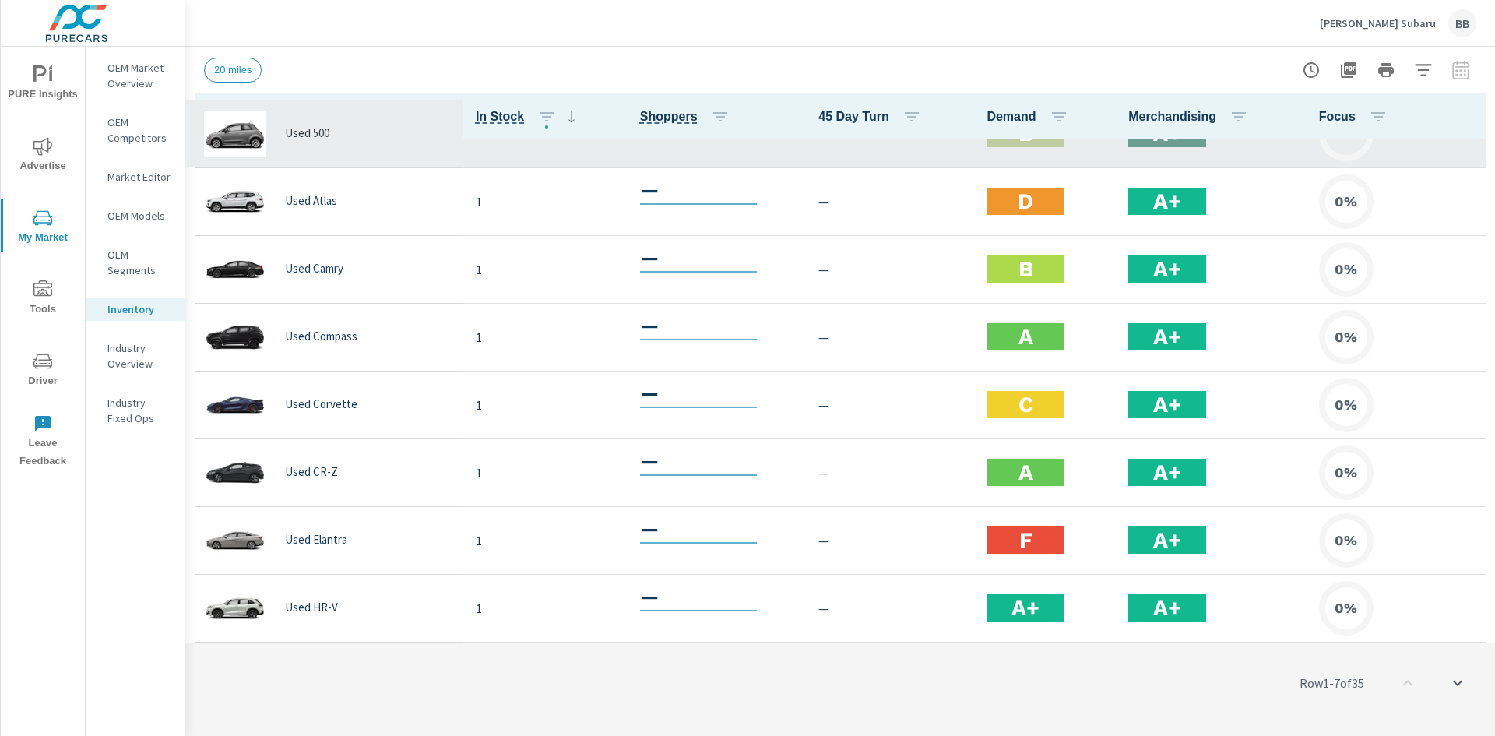
scroll to position [1402, 0]
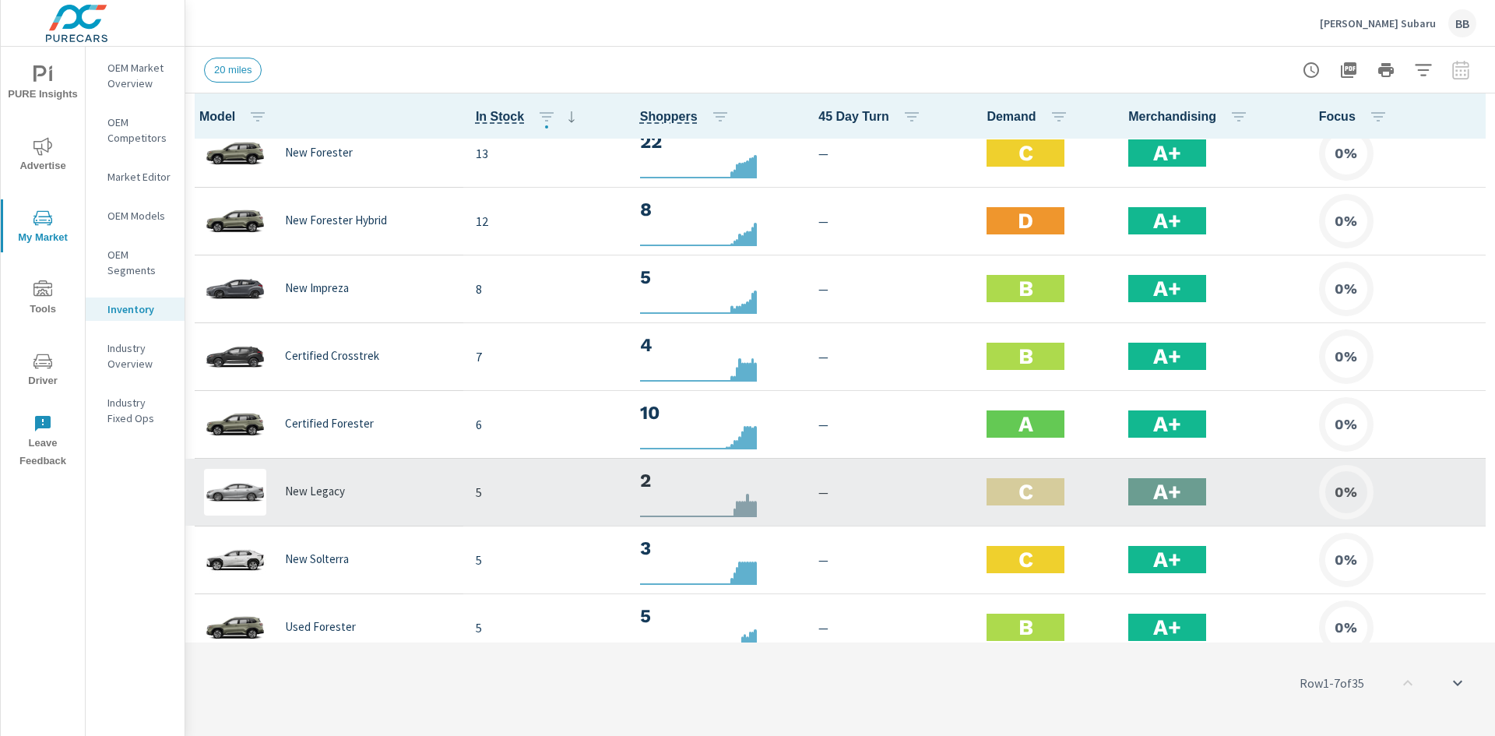
scroll to position [156, 0]
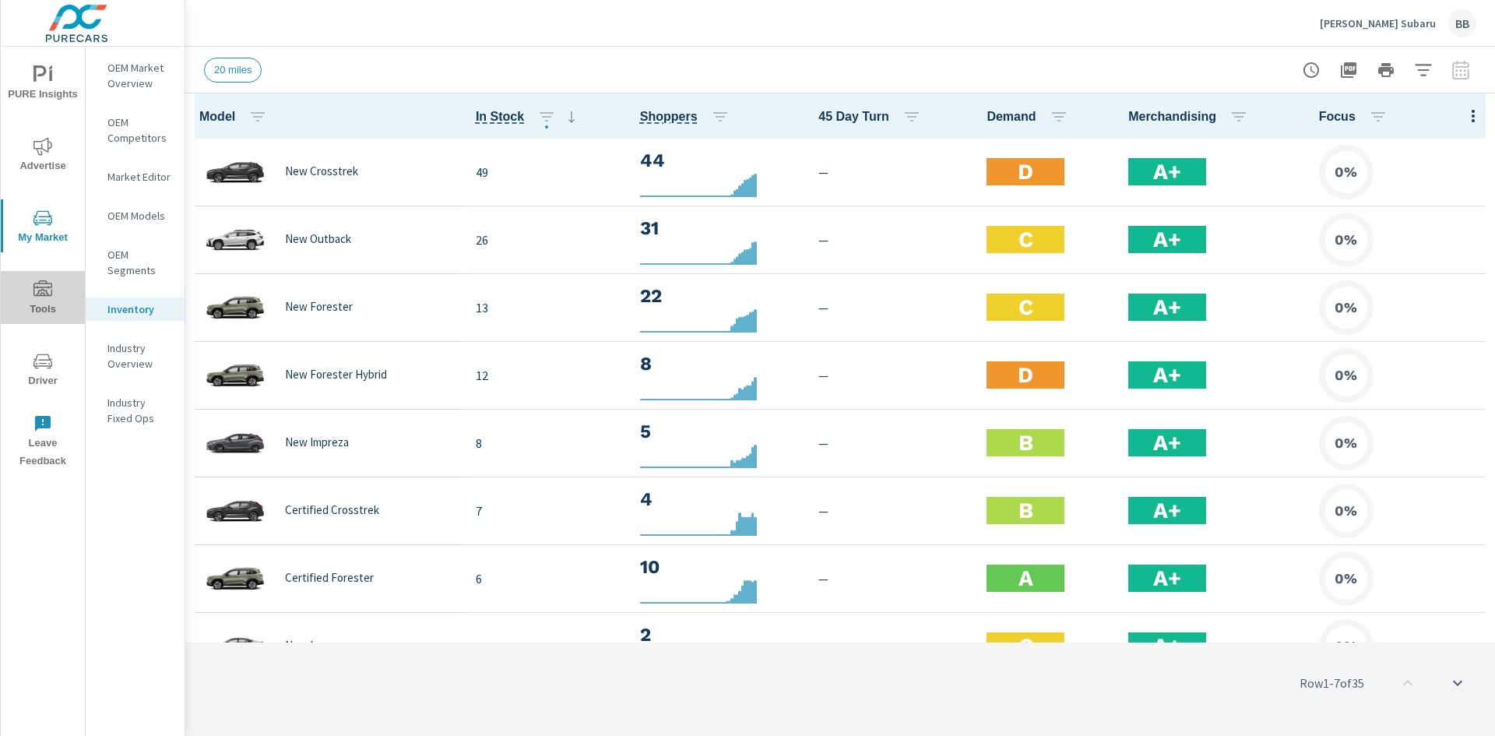
click at [52, 303] on span "Tools" at bounding box center [42, 299] width 75 height 38
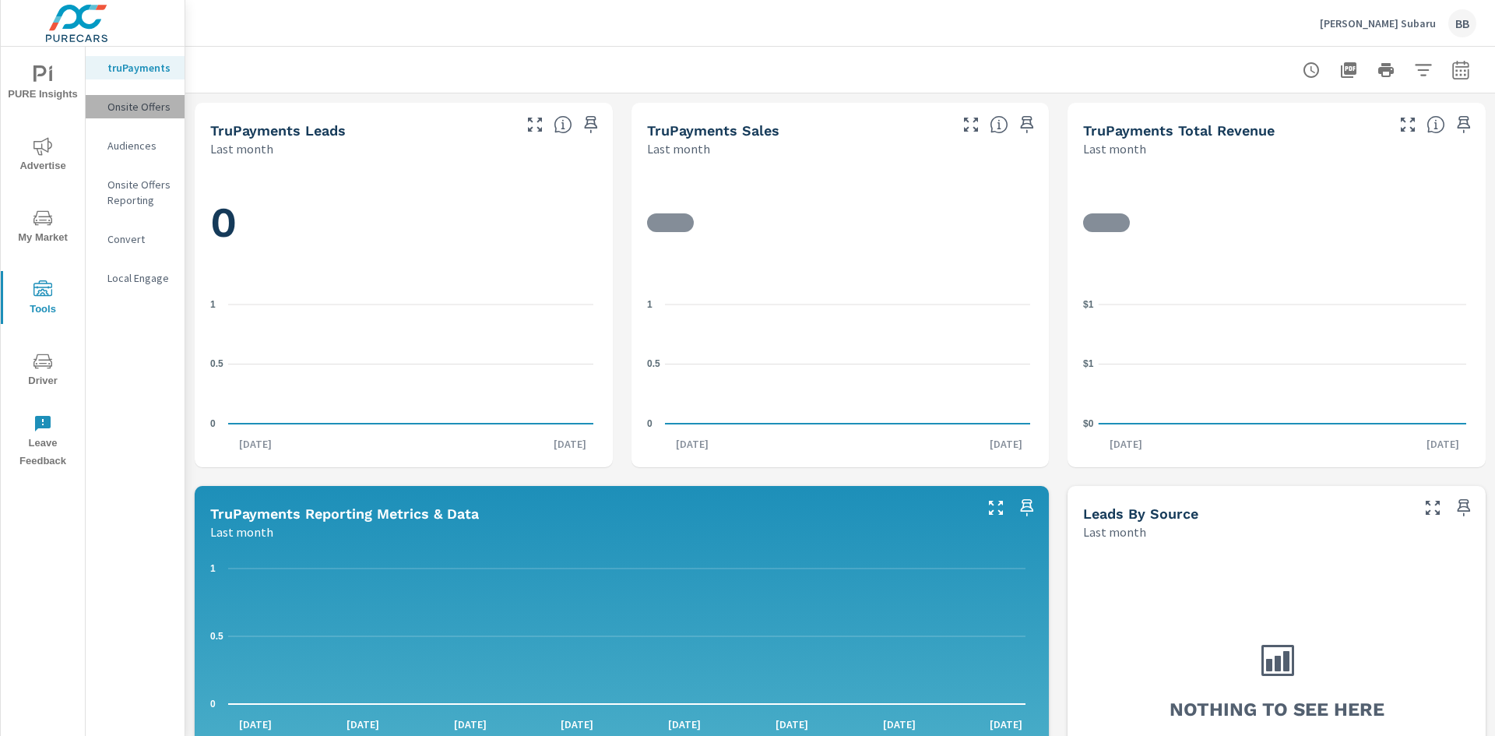
click at [152, 114] on div "Onsite Offers" at bounding box center [135, 106] width 99 height 23
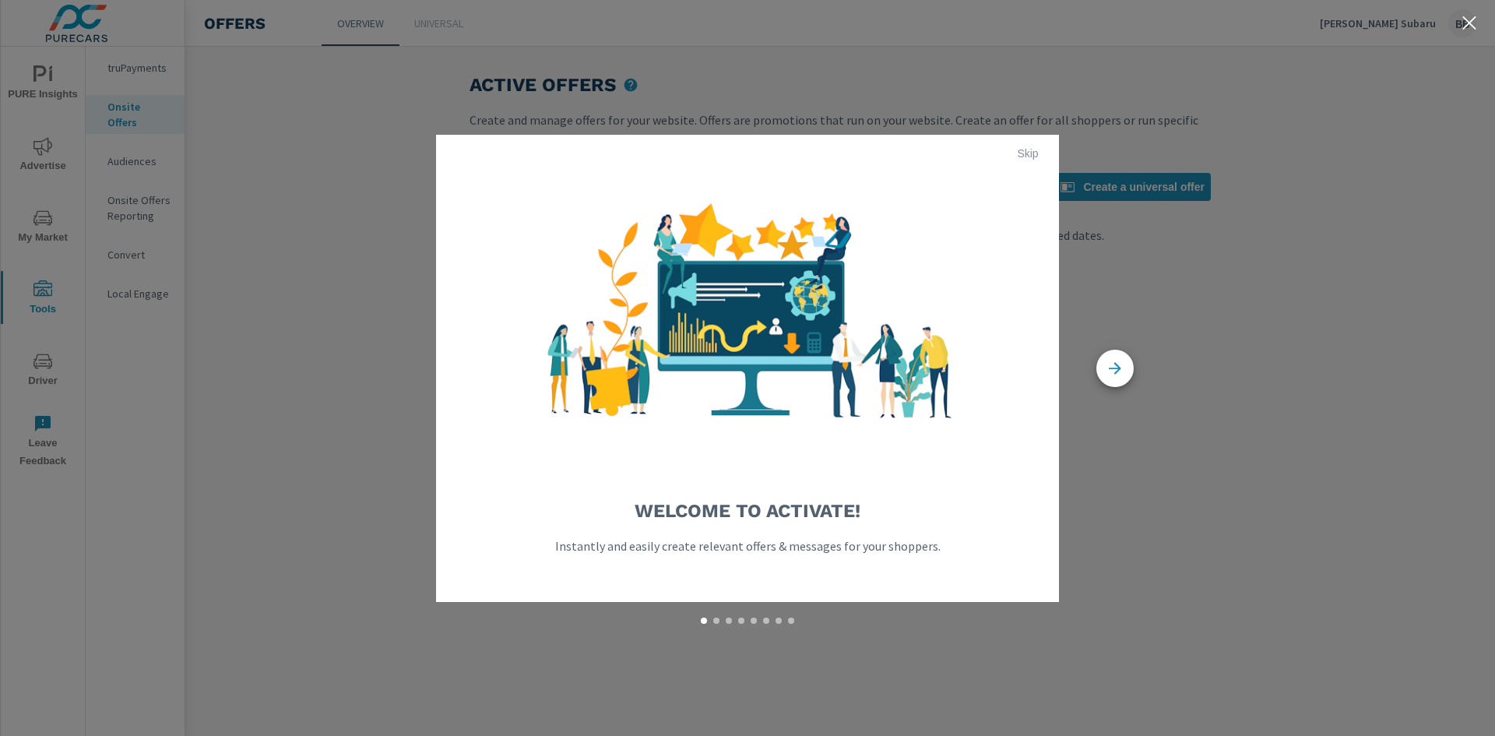
click at [142, 183] on div "Welcome to Activate! Instantly and easily create relevant offers & messages for…" at bounding box center [747, 368] width 1495 height 736
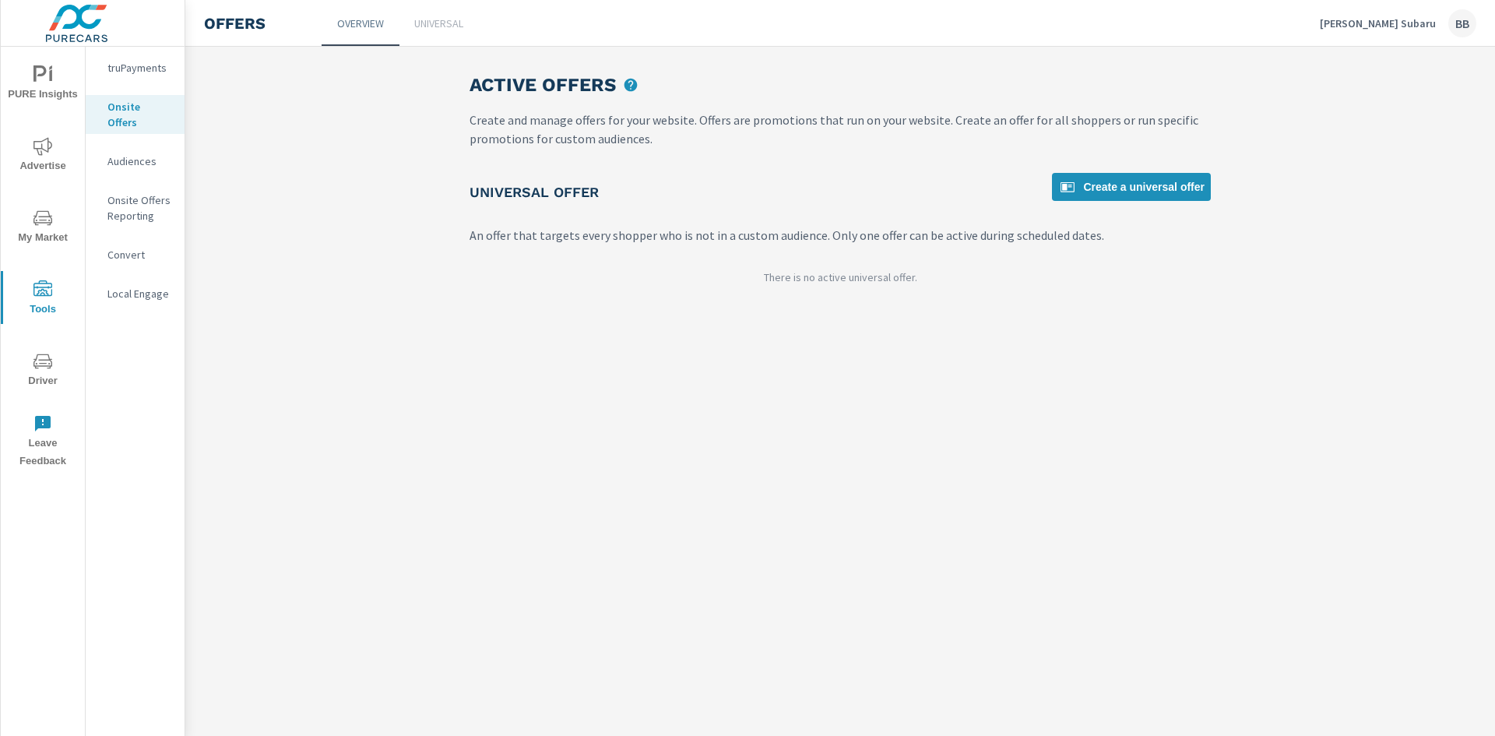
click at [147, 153] on p "Audiences" at bounding box center [139, 161] width 65 height 16
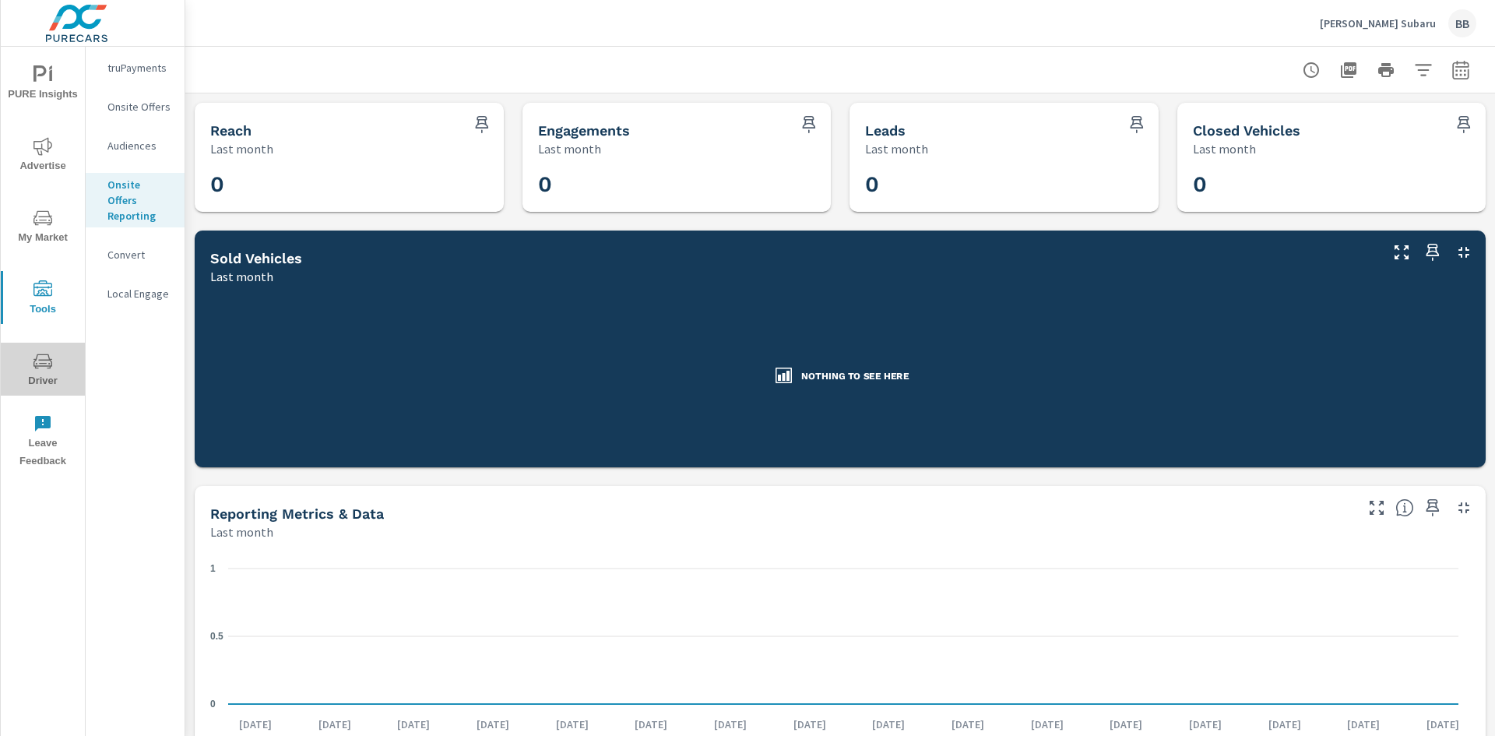
click at [49, 358] on icon "nav menu" at bounding box center [42, 361] width 19 height 15
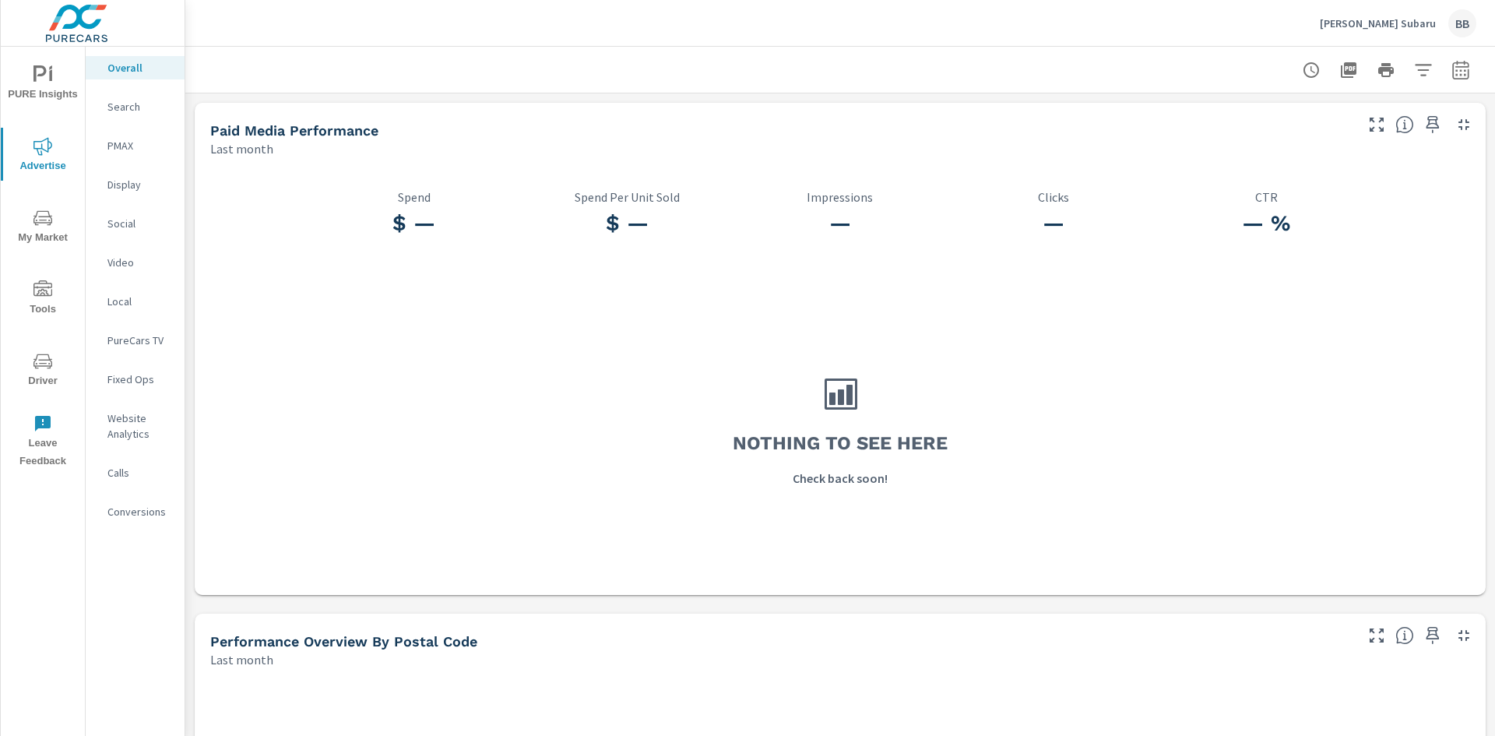
click at [131, 123] on nav "Overall Search PMAX Display Social Video Local PureCars TV Fixed Ops Website An…" at bounding box center [135, 296] width 99 height 498
click at [135, 102] on p "Search" at bounding box center [139, 107] width 65 height 16
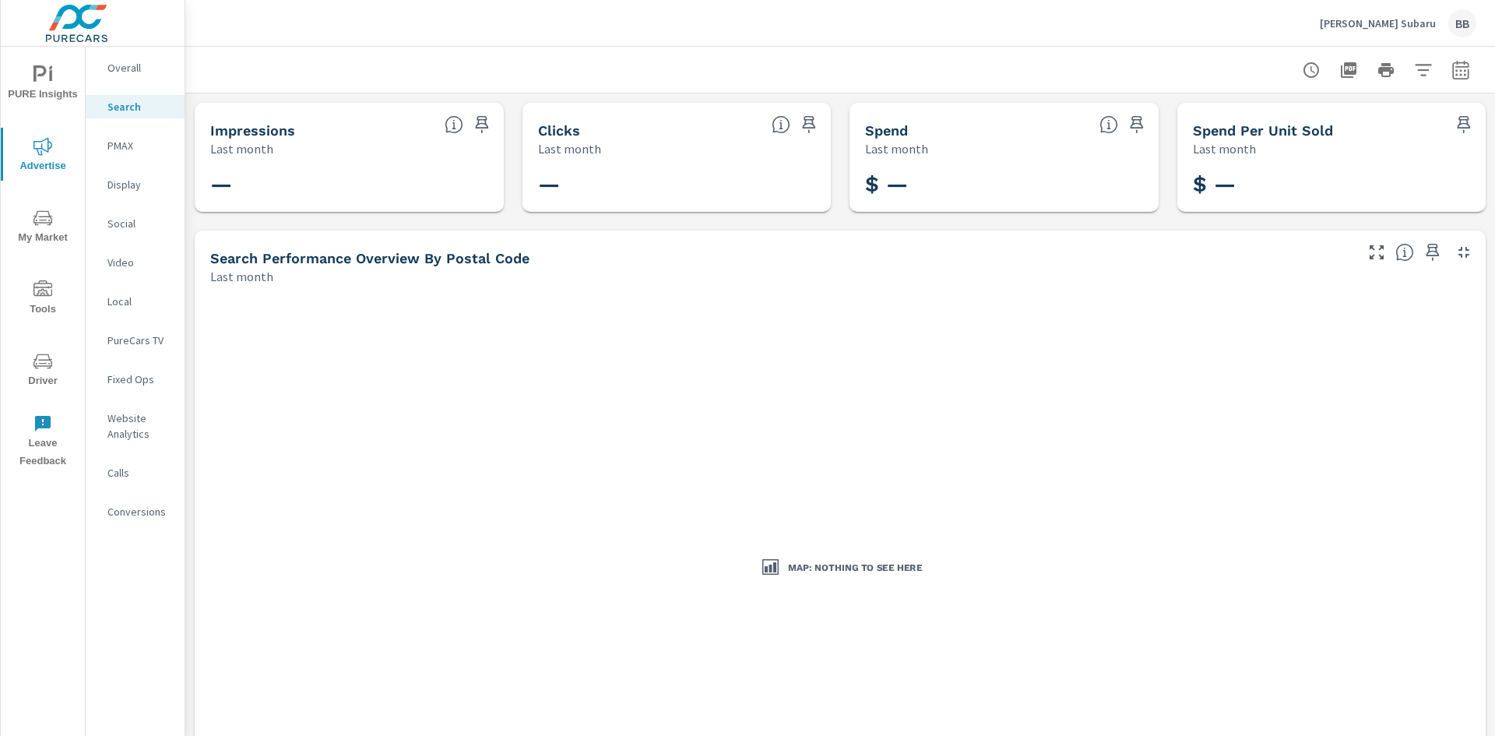
click at [122, 187] on p "Display" at bounding box center [139, 185] width 65 height 16
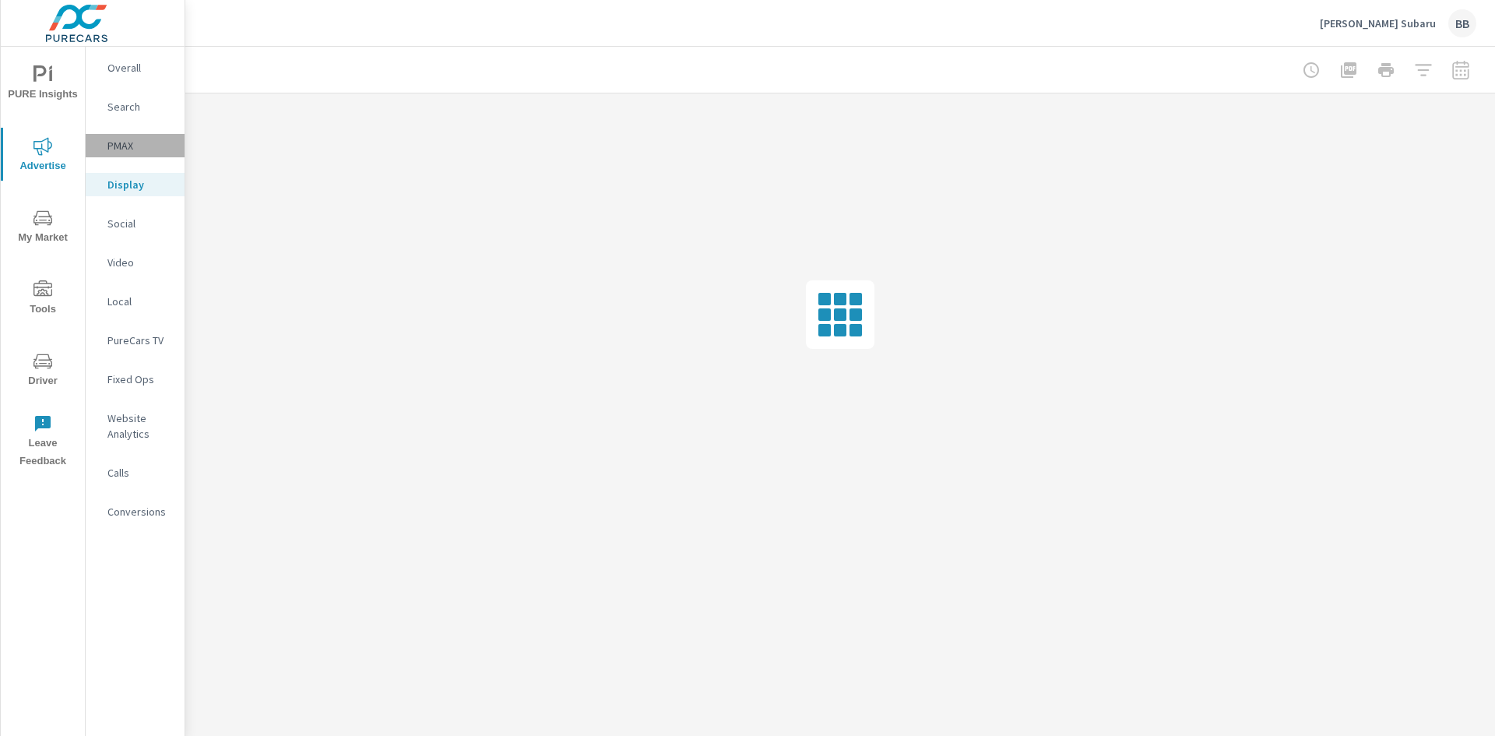
click at [141, 153] on p "PMAX" at bounding box center [139, 146] width 65 height 16
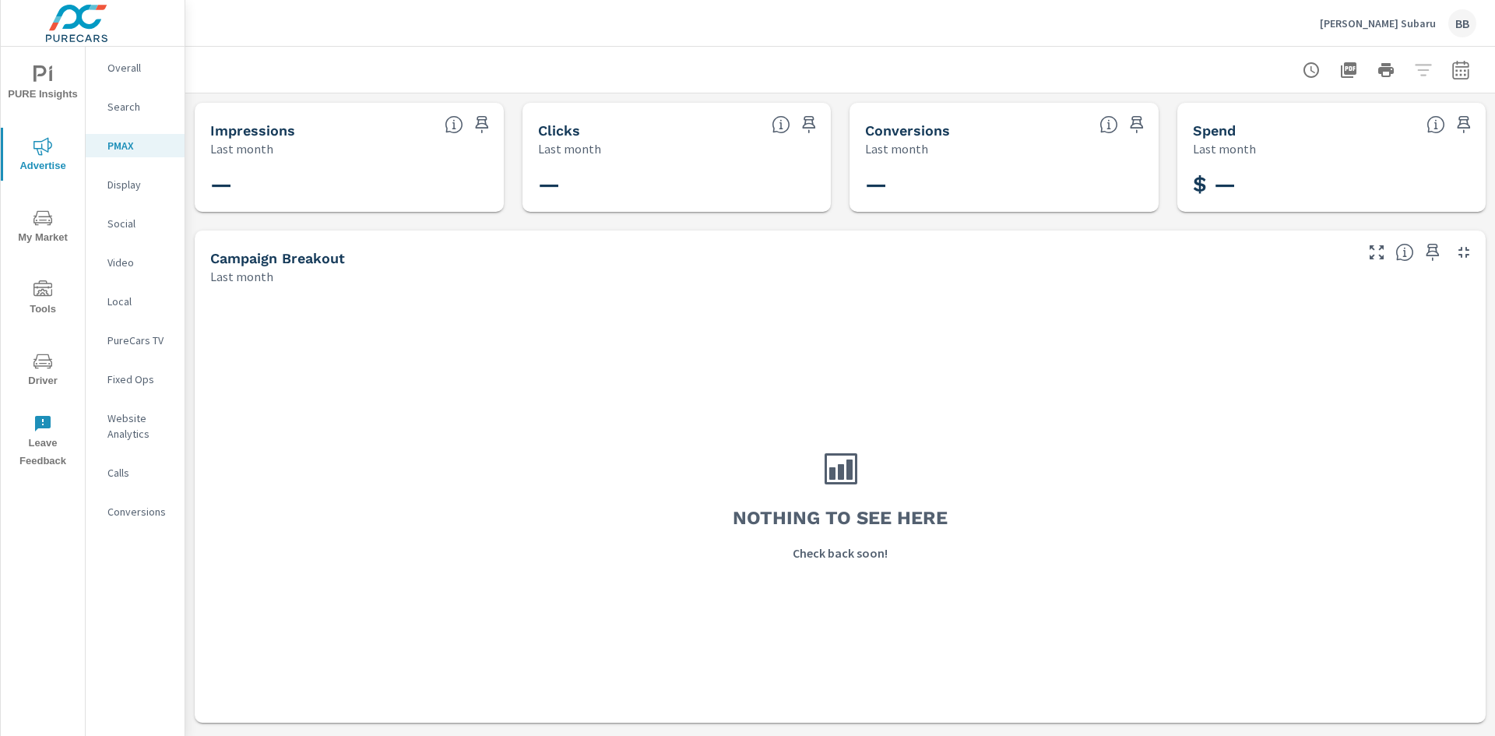
click at [151, 111] on p "Search" at bounding box center [139, 107] width 65 height 16
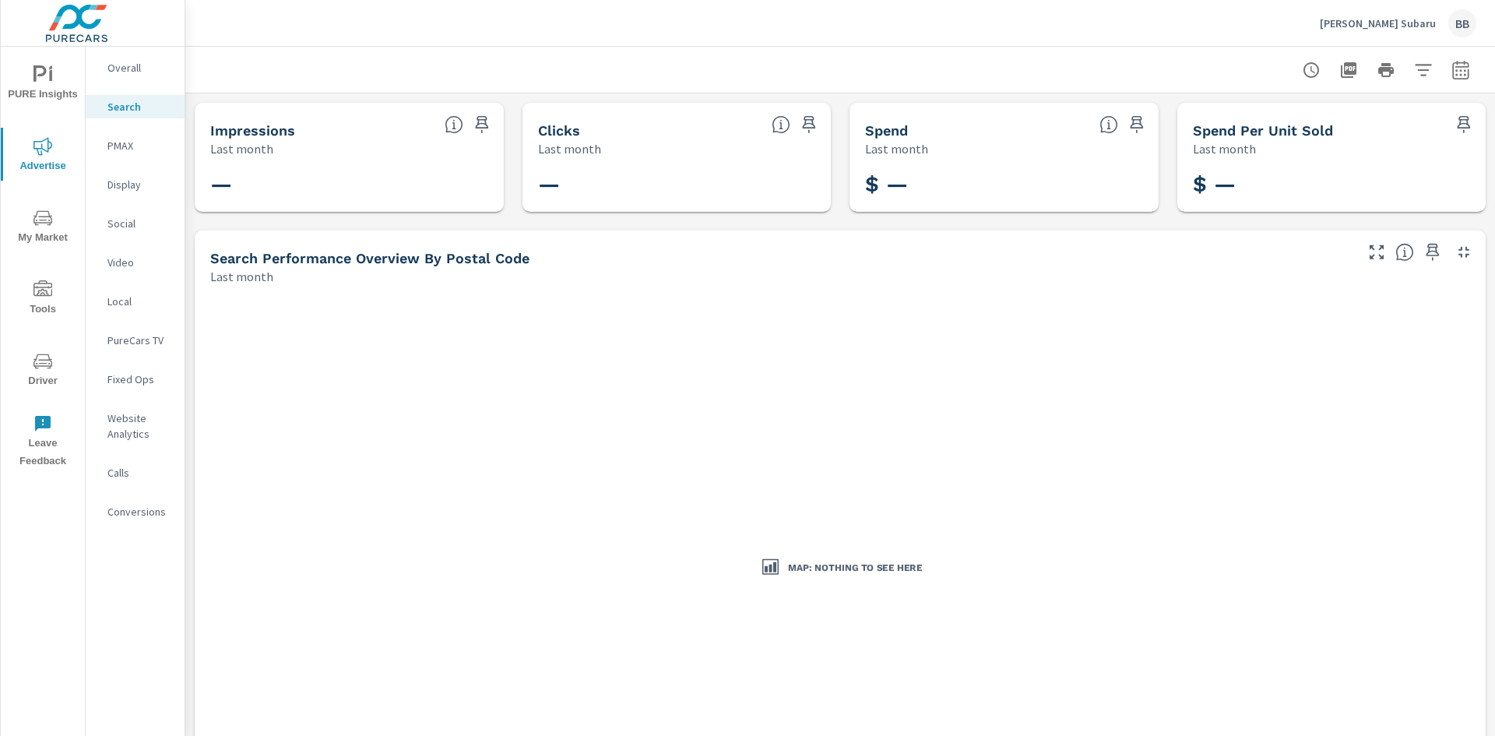
click at [148, 65] on p "Overall" at bounding box center [139, 68] width 65 height 16
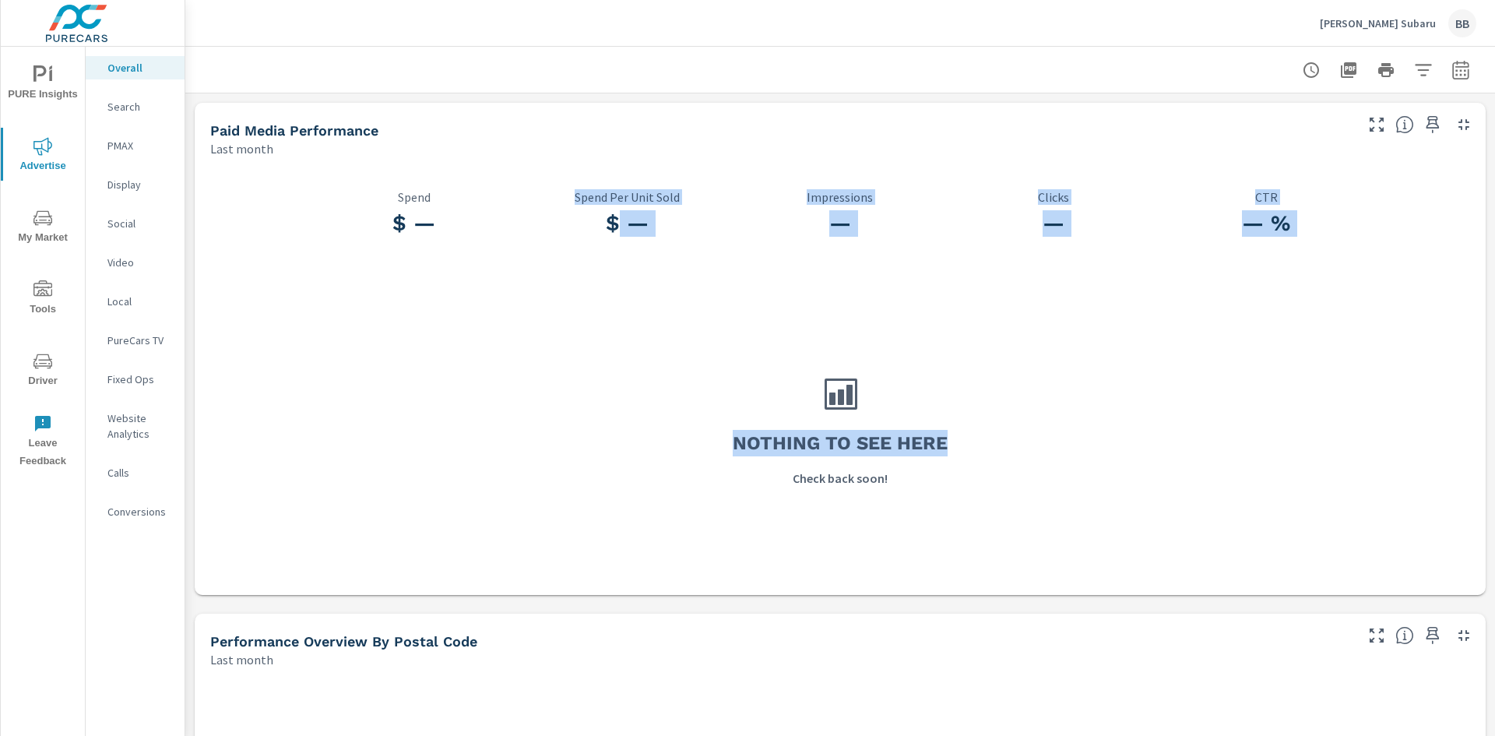
drag, startPoint x: 611, startPoint y: 224, endPoint x: 1063, endPoint y: 428, distance: 496.0
click at [1057, 422] on div "$ — Spend $ — Spend Per Unit Sold — Impressions — Clicks — % CTR Nothing to see…" at bounding box center [840, 376] width 1279 height 425
click at [1101, 498] on div "Nothing to see here Check back soon!" at bounding box center [840, 429] width 1279 height 319
click at [668, 255] on div "$ — Spend Per Unit Sold" at bounding box center [627, 217] width 213 height 107
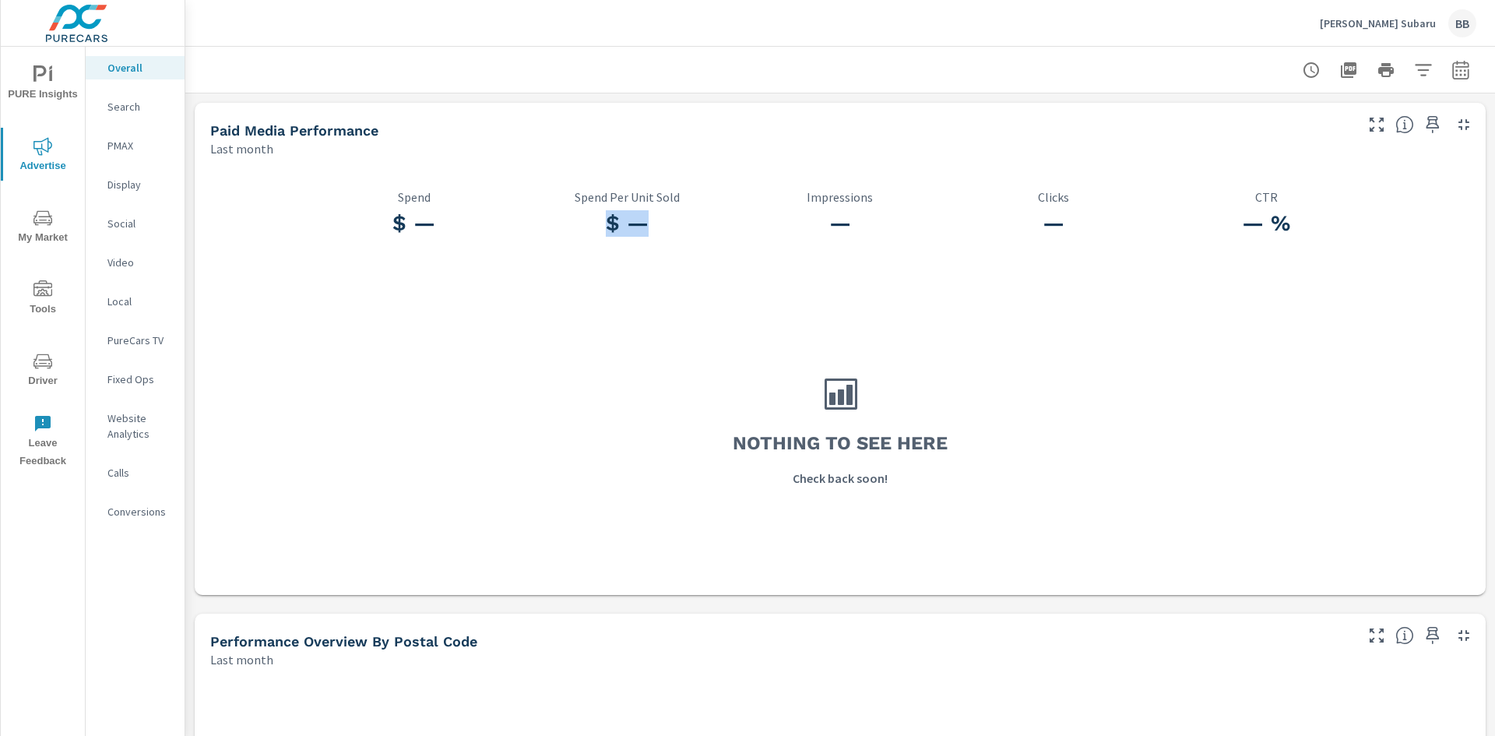
drag, startPoint x: 664, startPoint y: 217, endPoint x: 500, endPoint y: 185, distance: 167.3
click at [481, 178] on div "$ — Spend $ — Spend Per Unit Sold — Impressions — Clicks — % CTR Nothing to see…" at bounding box center [840, 376] width 1279 height 425
click at [618, 223] on h3 "$ —" at bounding box center [627, 223] width 213 height 26
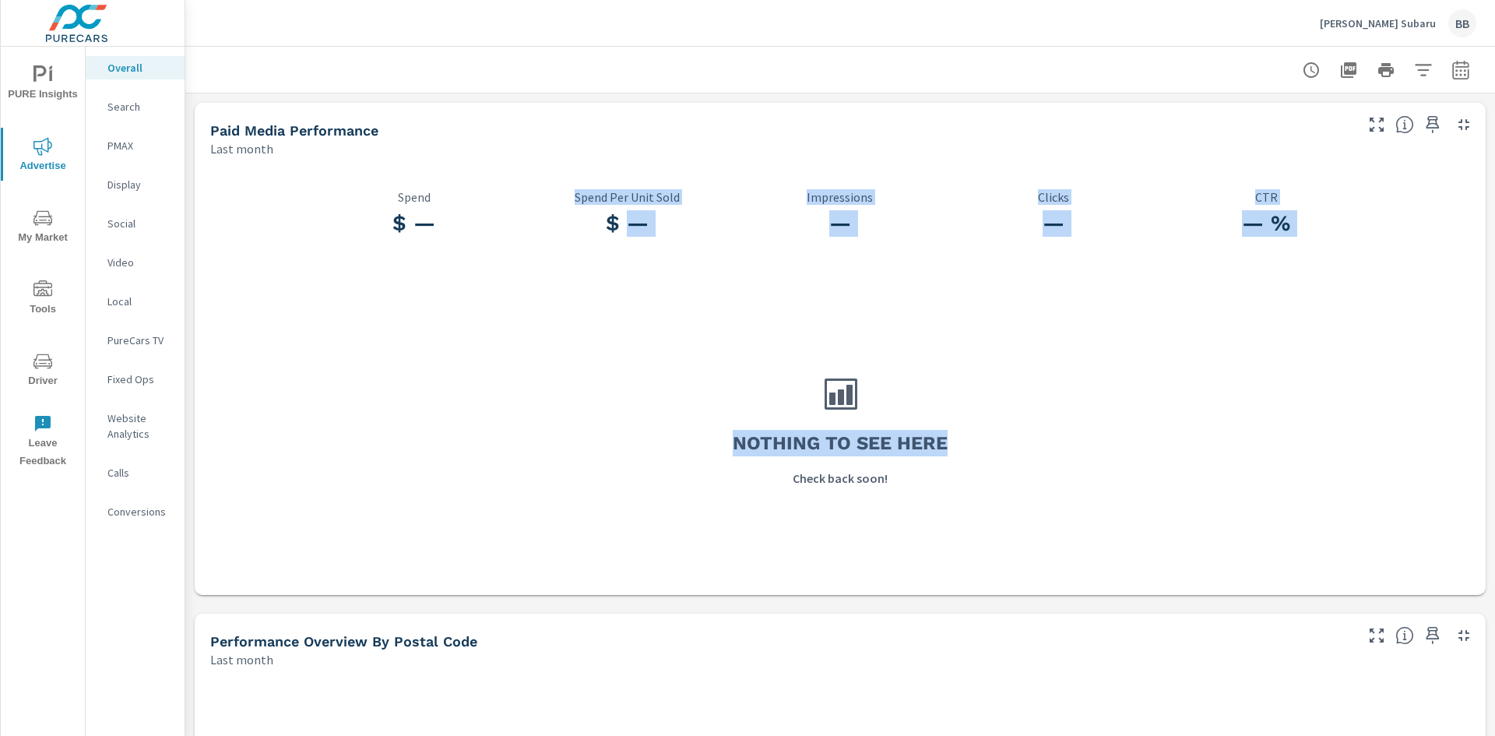
drag, startPoint x: 622, startPoint y: 226, endPoint x: 1449, endPoint y: 384, distance: 842.2
click at [1446, 371] on div "$ — Spend $ — Spend Per Unit Sold — Impressions — Clicks — % CTR Nothing to see…" at bounding box center [840, 376] width 1279 height 425
click at [1341, 517] on div "Nothing to see here Check back soon!" at bounding box center [840, 429] width 1279 height 319
drag, startPoint x: 1101, startPoint y: 572, endPoint x: 215, endPoint y: 99, distance: 1004.3
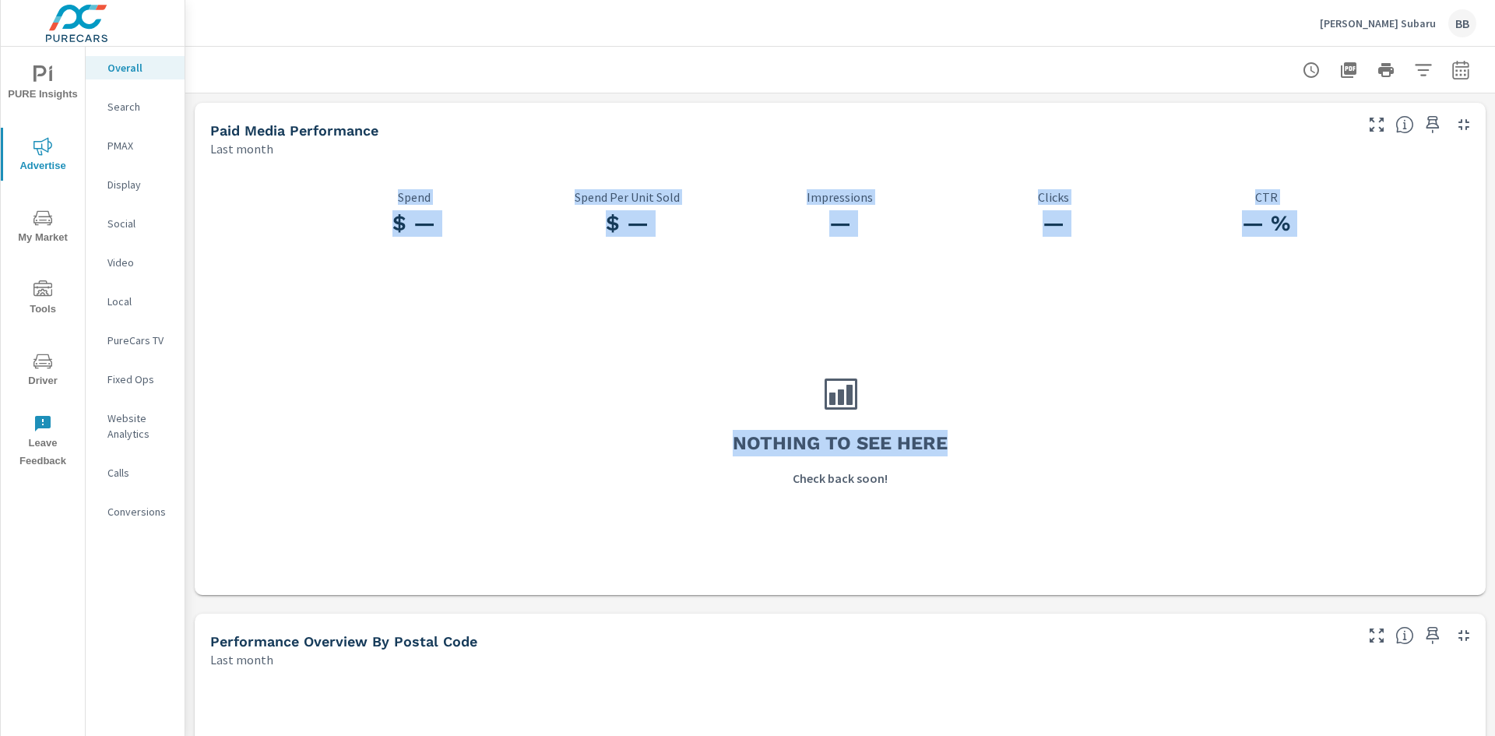
click at [312, 177] on div "$ — Spend" at bounding box center [414, 217] width 213 height 107
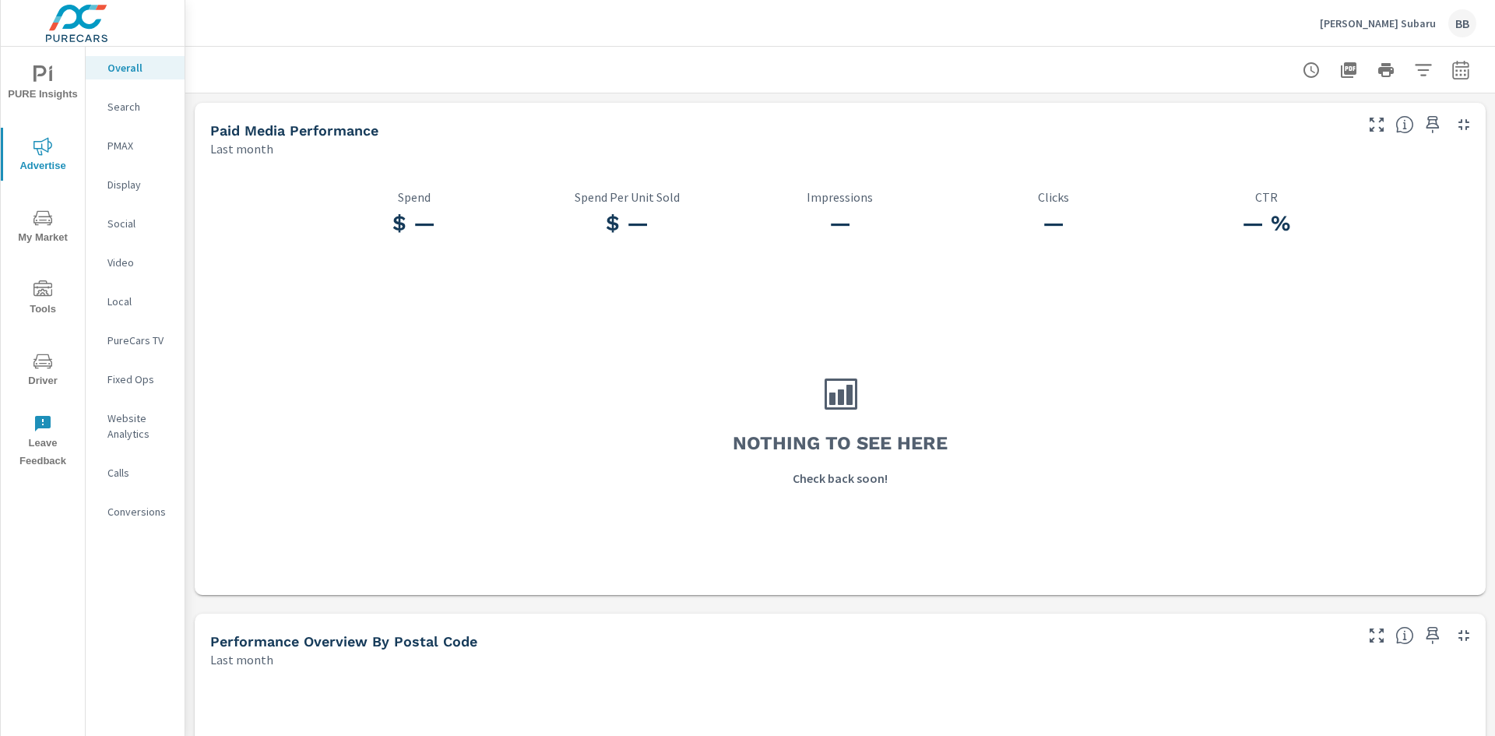
click at [224, 129] on h5 "Paid Media Performance" at bounding box center [294, 130] width 168 height 16
click at [222, 129] on h5 "Paid Media Performance" at bounding box center [294, 130] width 168 height 16
drag, startPoint x: 220, startPoint y: 129, endPoint x: 741, endPoint y: 382, distance: 579.3
click at [728, 377] on div "Paid Media Performance Last month $ — Spend $ — Spend Per Unit Sold — Impressio…" at bounding box center [840, 349] width 1291 height 492
drag, startPoint x: 1014, startPoint y: 460, endPoint x: 556, endPoint y: 312, distance: 481.1
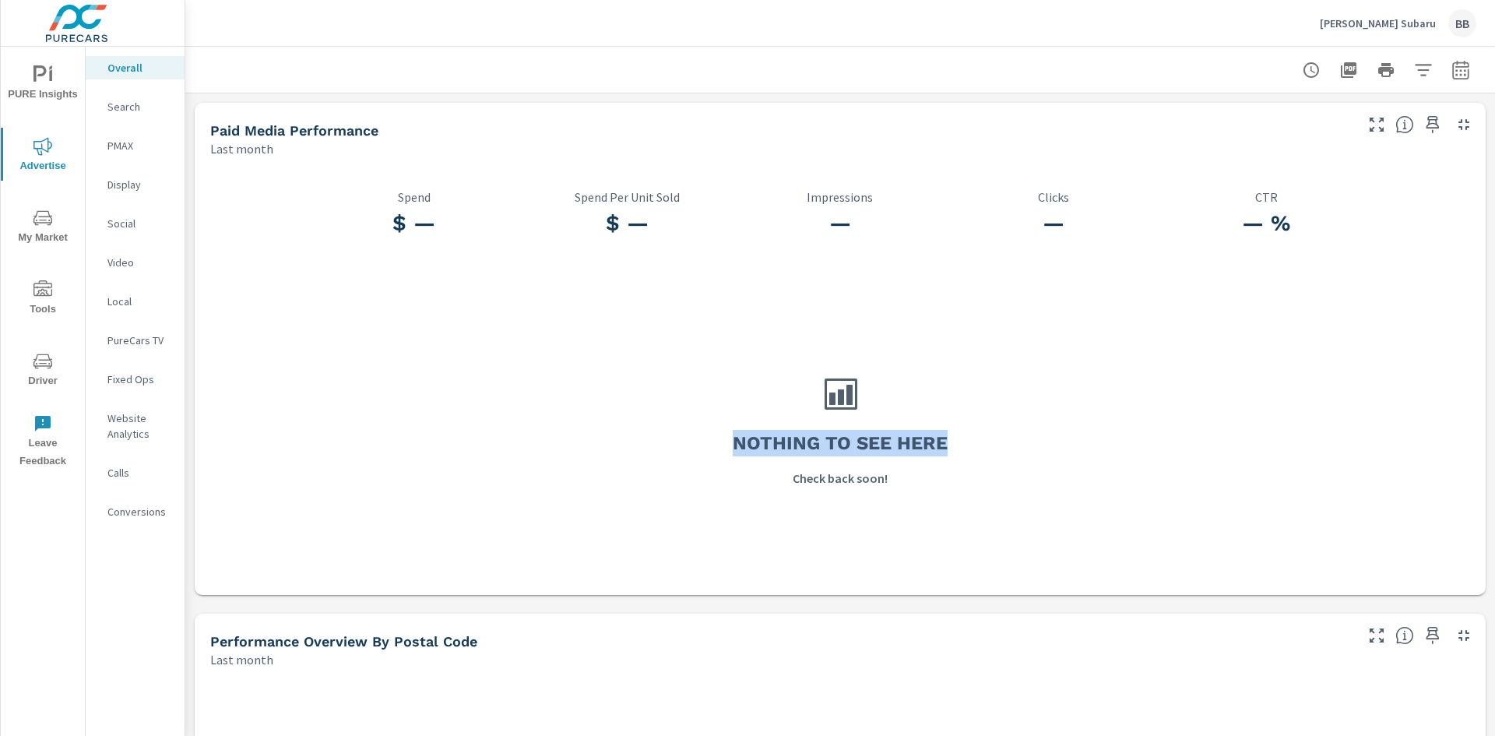
click at [556, 312] on div "Nothing to see here Check back soon!" at bounding box center [840, 429] width 1279 height 319
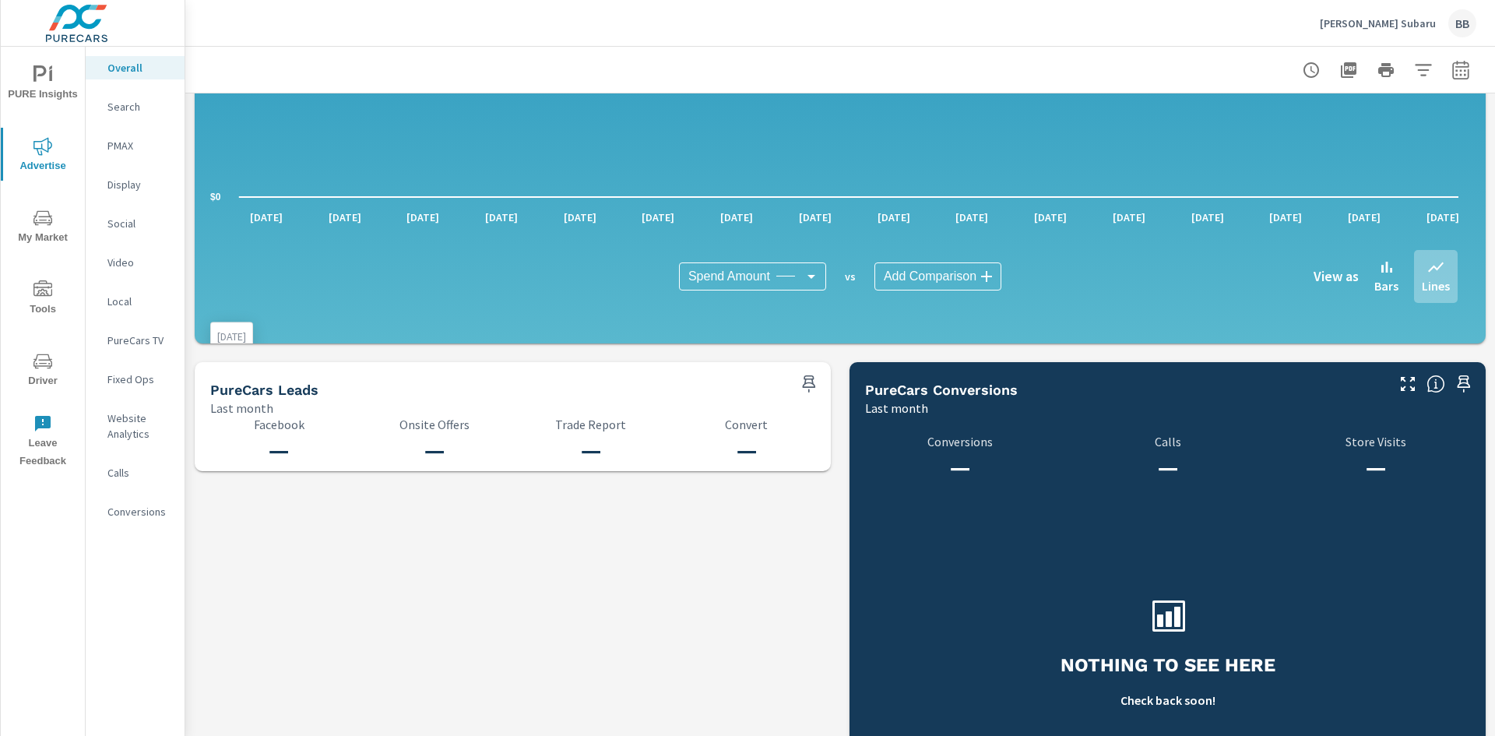
scroll to position [1402, 0]
click at [224, 382] on h5 "PureCars Leads" at bounding box center [264, 389] width 108 height 16
drag, startPoint x: 224, startPoint y: 382, endPoint x: 767, endPoint y: 483, distance: 552.9
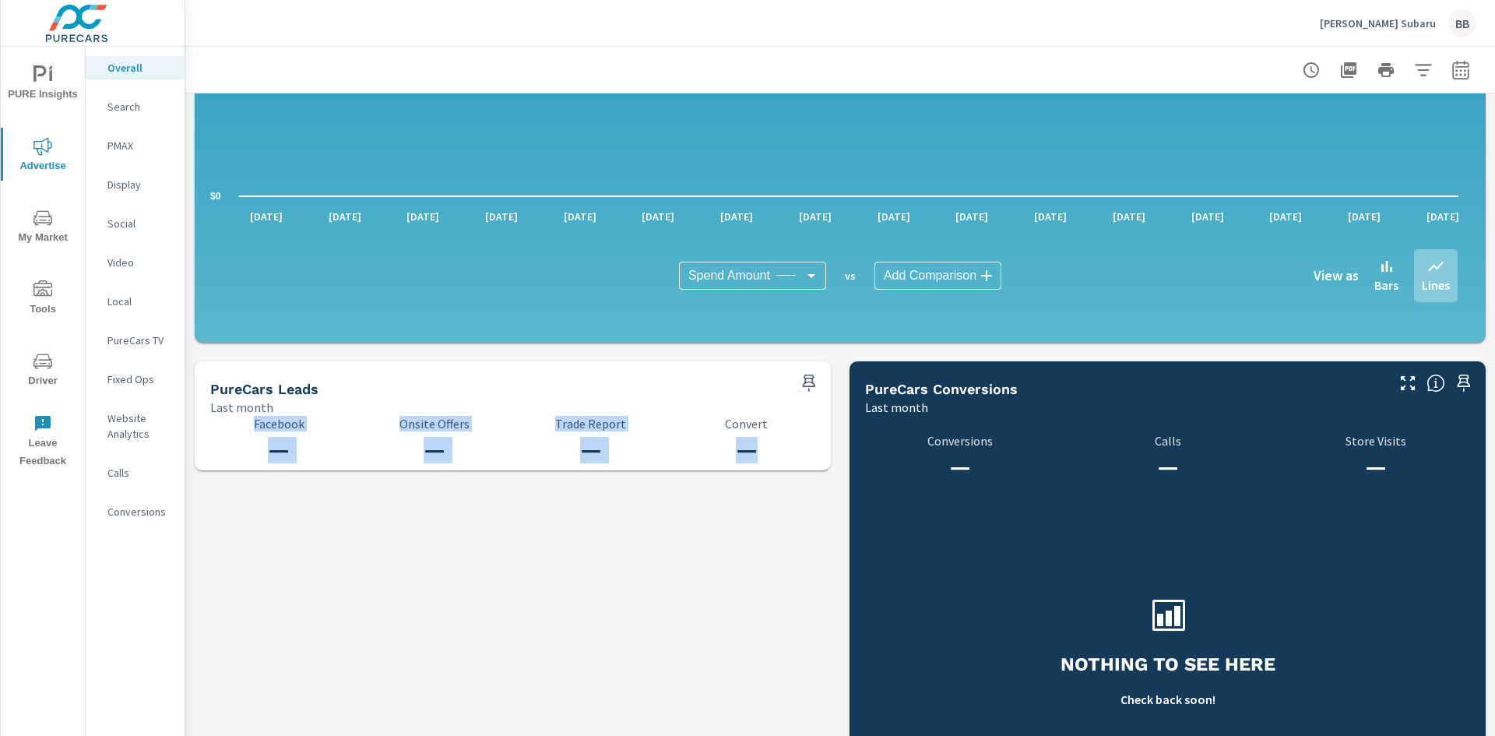
drag, startPoint x: 793, startPoint y: 446, endPoint x: 394, endPoint y: 339, distance: 413.0
click at [523, 444] on h3 "—" at bounding box center [591, 450] width 137 height 26
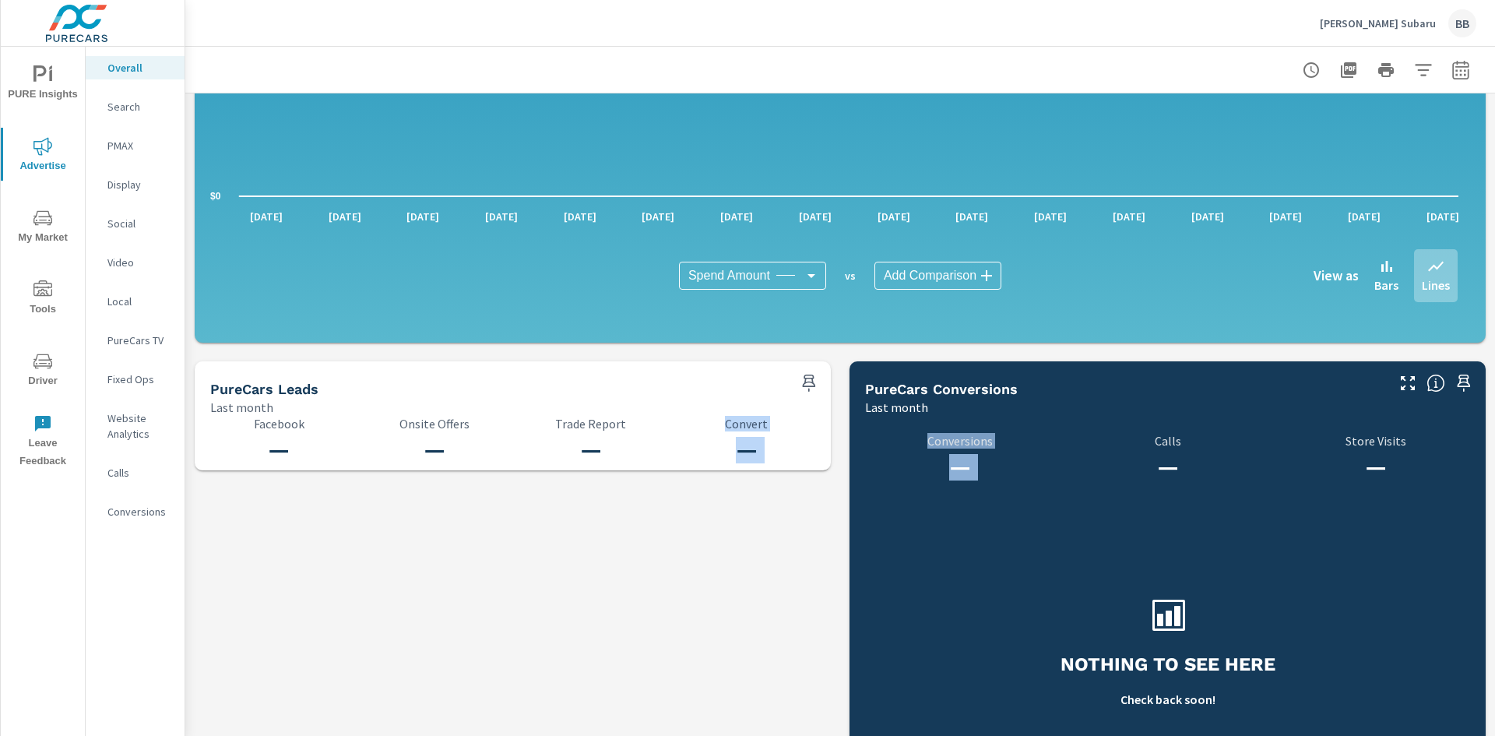
drag, startPoint x: 619, startPoint y: 428, endPoint x: 1087, endPoint y: 481, distance: 471.1
click at [1026, 490] on div "— Conversions — Calls — Store Visits Nothing to see here Check back soon!" at bounding box center [1168, 612] width 624 height 381
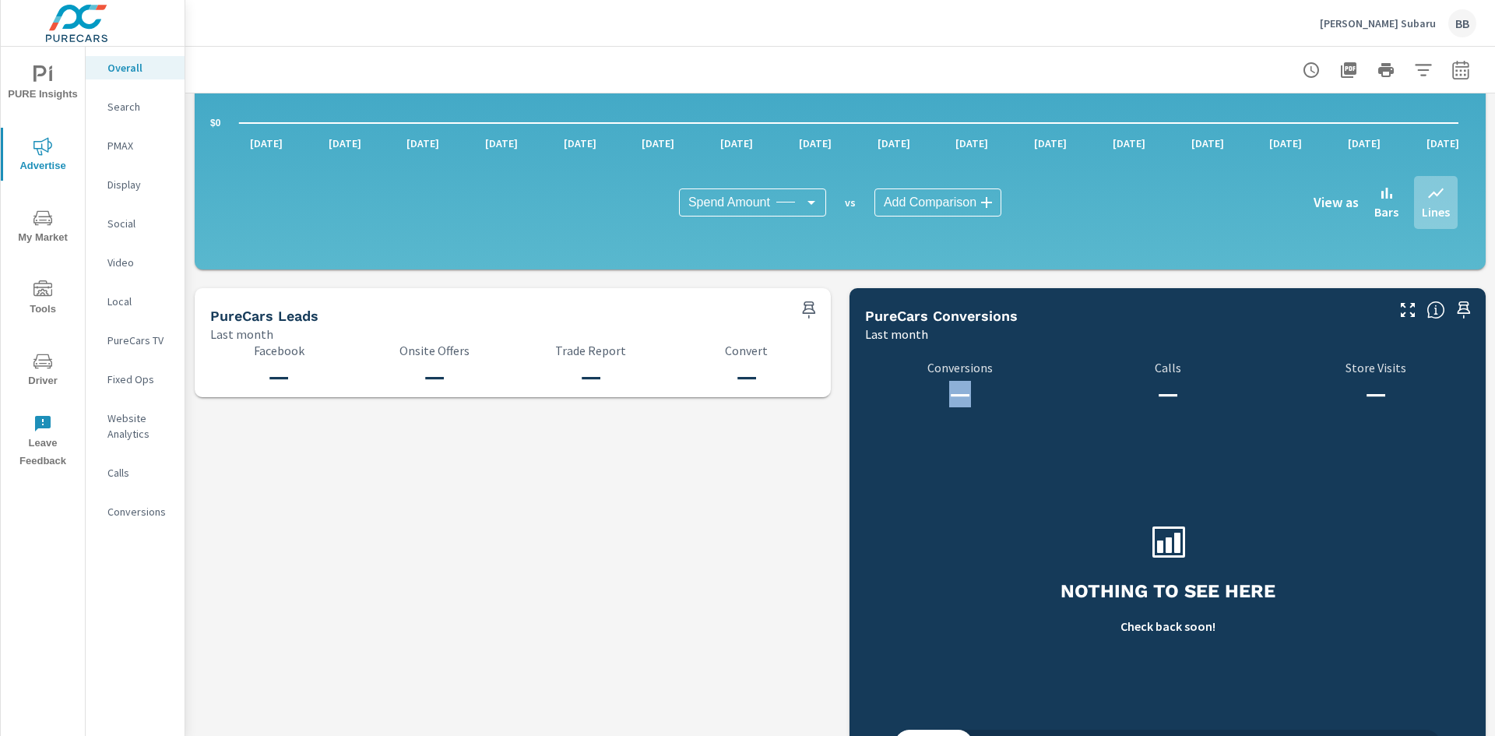
scroll to position [1529, 0]
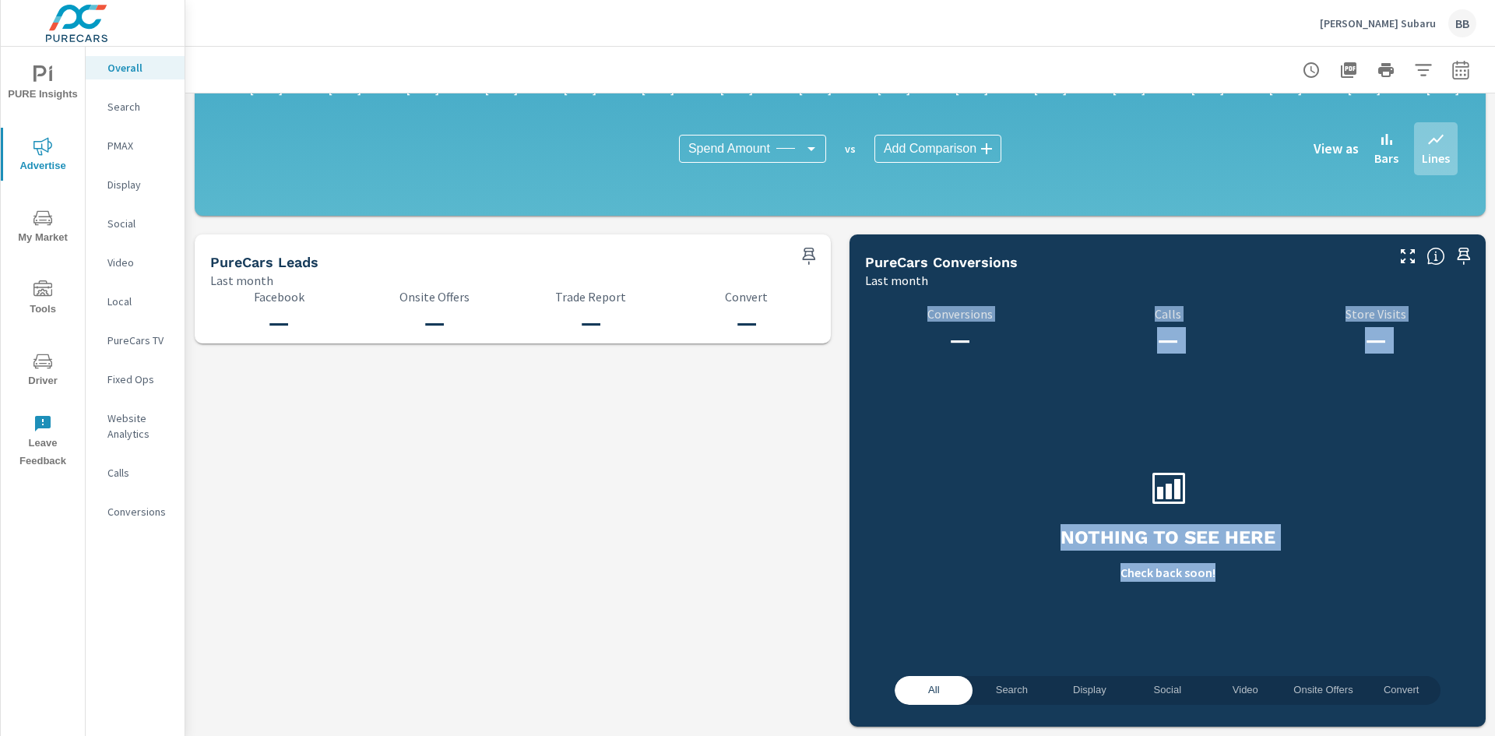
drag, startPoint x: 1030, startPoint y: 491, endPoint x: 1242, endPoint y: 636, distance: 256.9
click at [1242, 646] on div "— Conversions — Calls — Store Visits Nothing to see here Check back soon!" at bounding box center [1168, 485] width 624 height 381
click at [1414, 473] on div "Nothing to see here Check back soon!" at bounding box center [1168, 524] width 624 height 305
click at [1353, 580] on div "Nothing to see here Check back soon!" at bounding box center [1168, 524] width 624 height 305
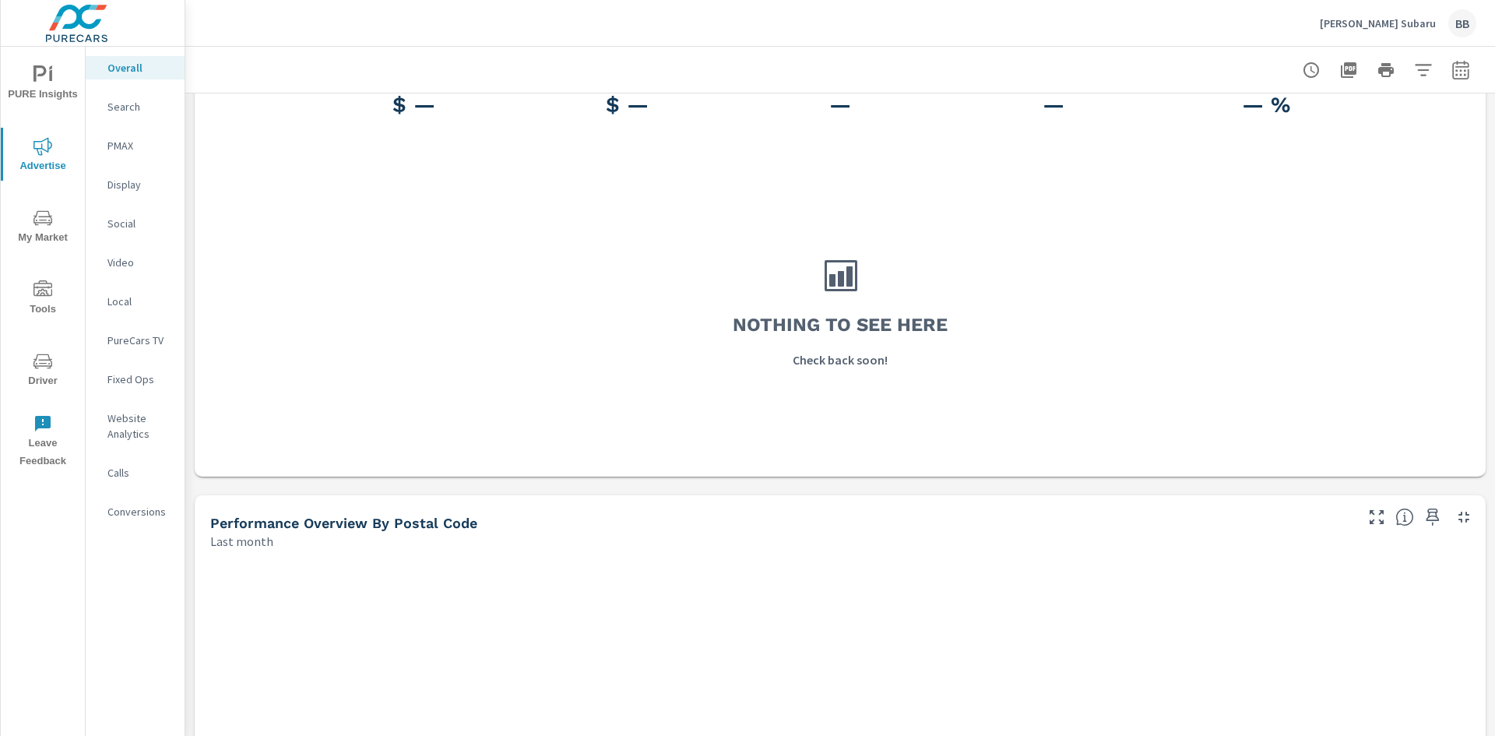
scroll to position [0, 0]
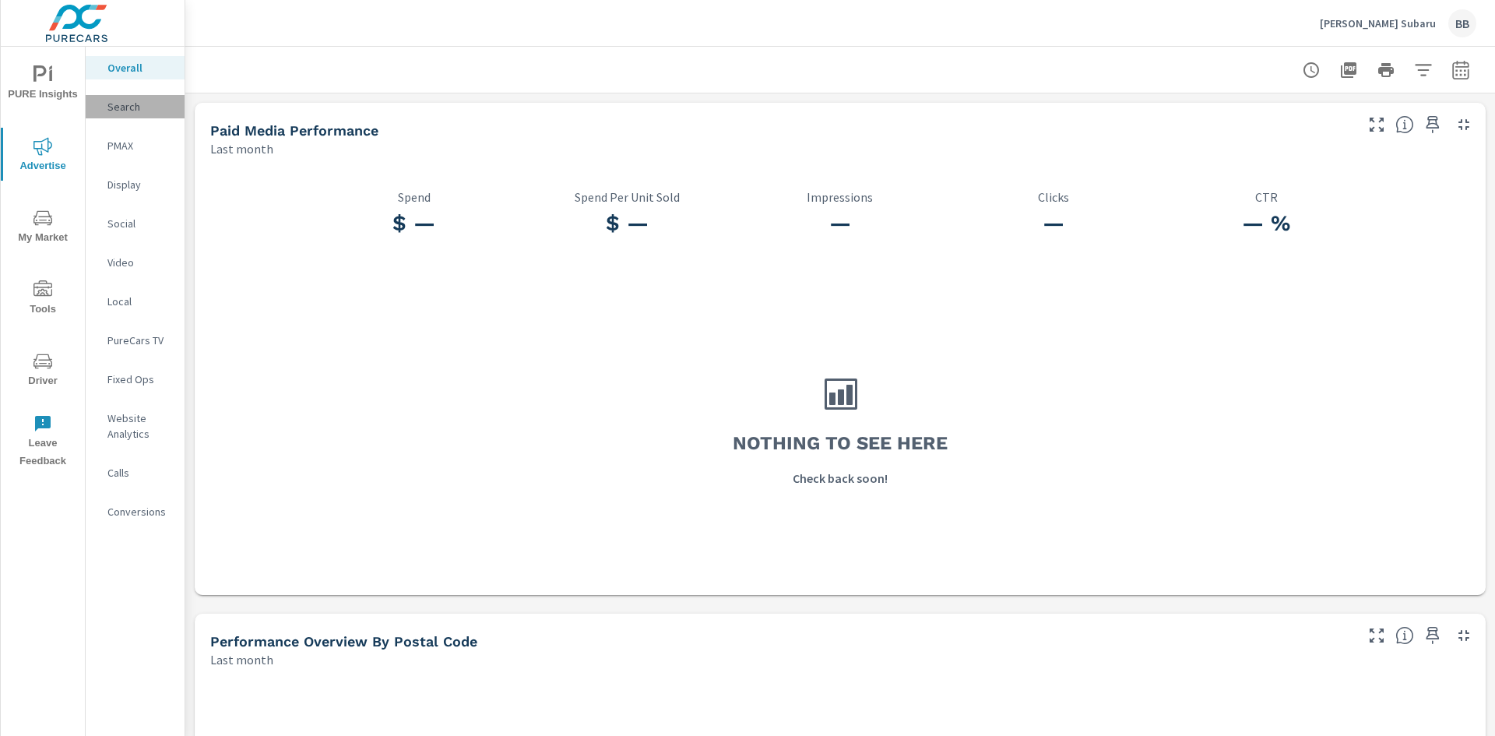
click at [105, 111] on div "Search" at bounding box center [135, 106] width 99 height 23
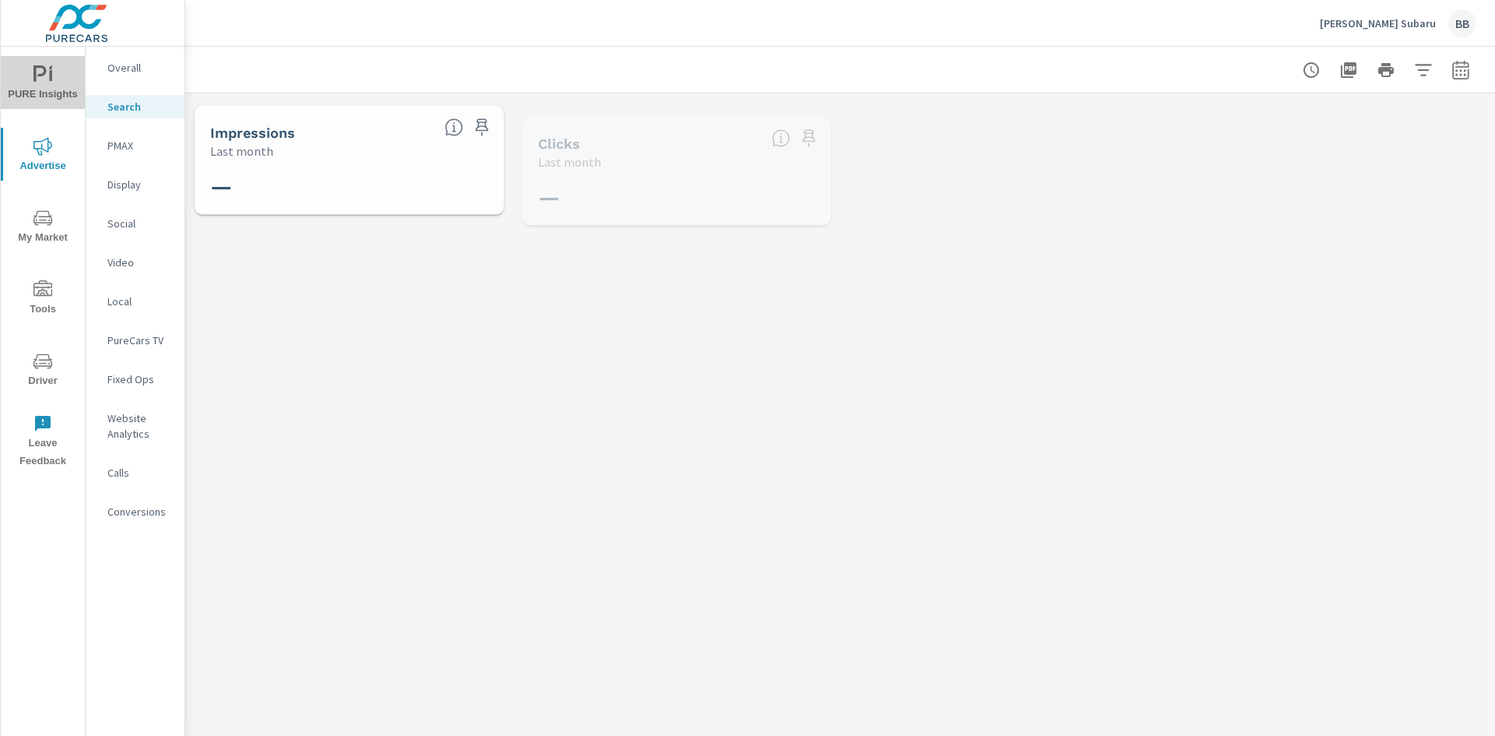
click at [26, 95] on span "PURE Insights" at bounding box center [42, 84] width 75 height 38
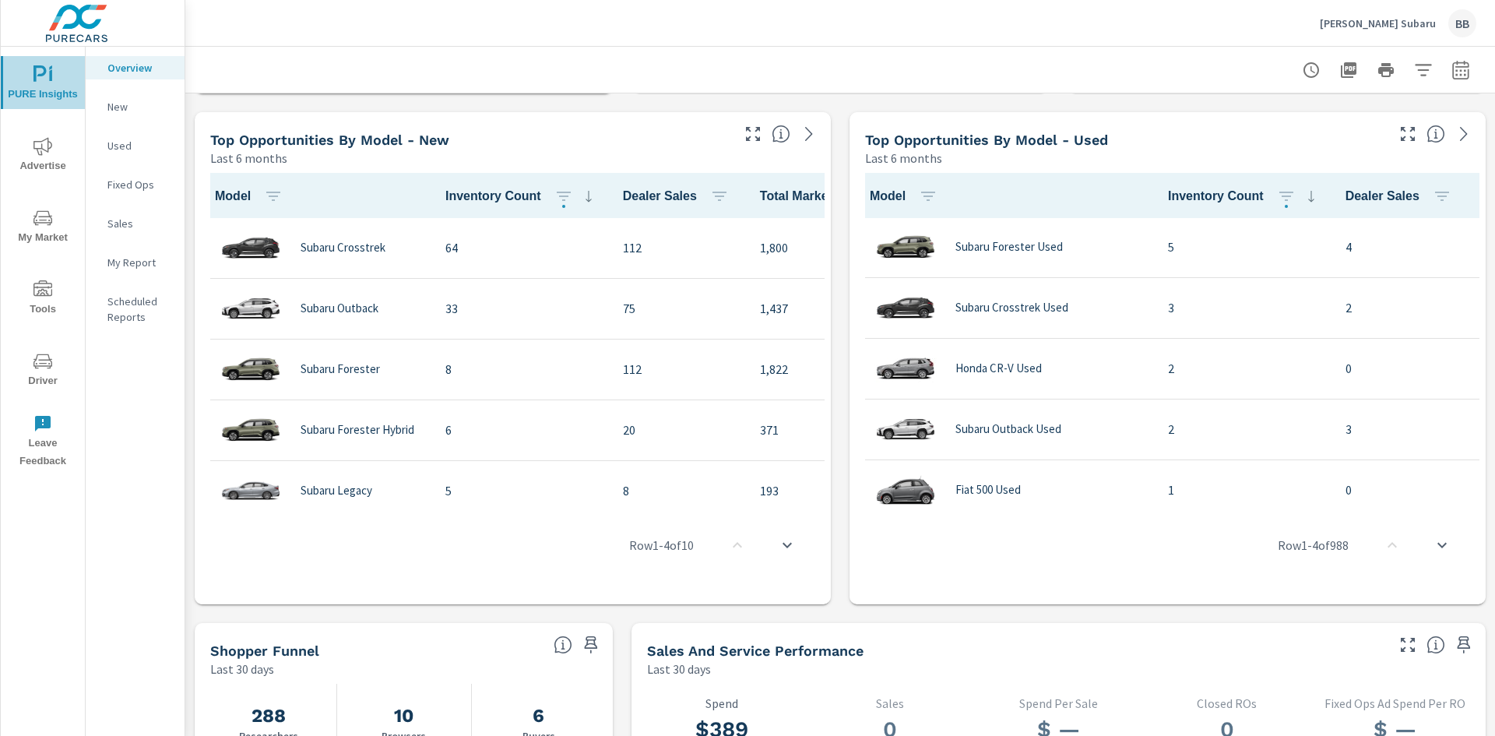
drag, startPoint x: 25, startPoint y: 95, endPoint x: 41, endPoint y: 90, distance: 17.0
click at [26, 97] on span "PURE Insights" at bounding box center [42, 84] width 75 height 38
